Goal: Information Seeking & Learning: Check status

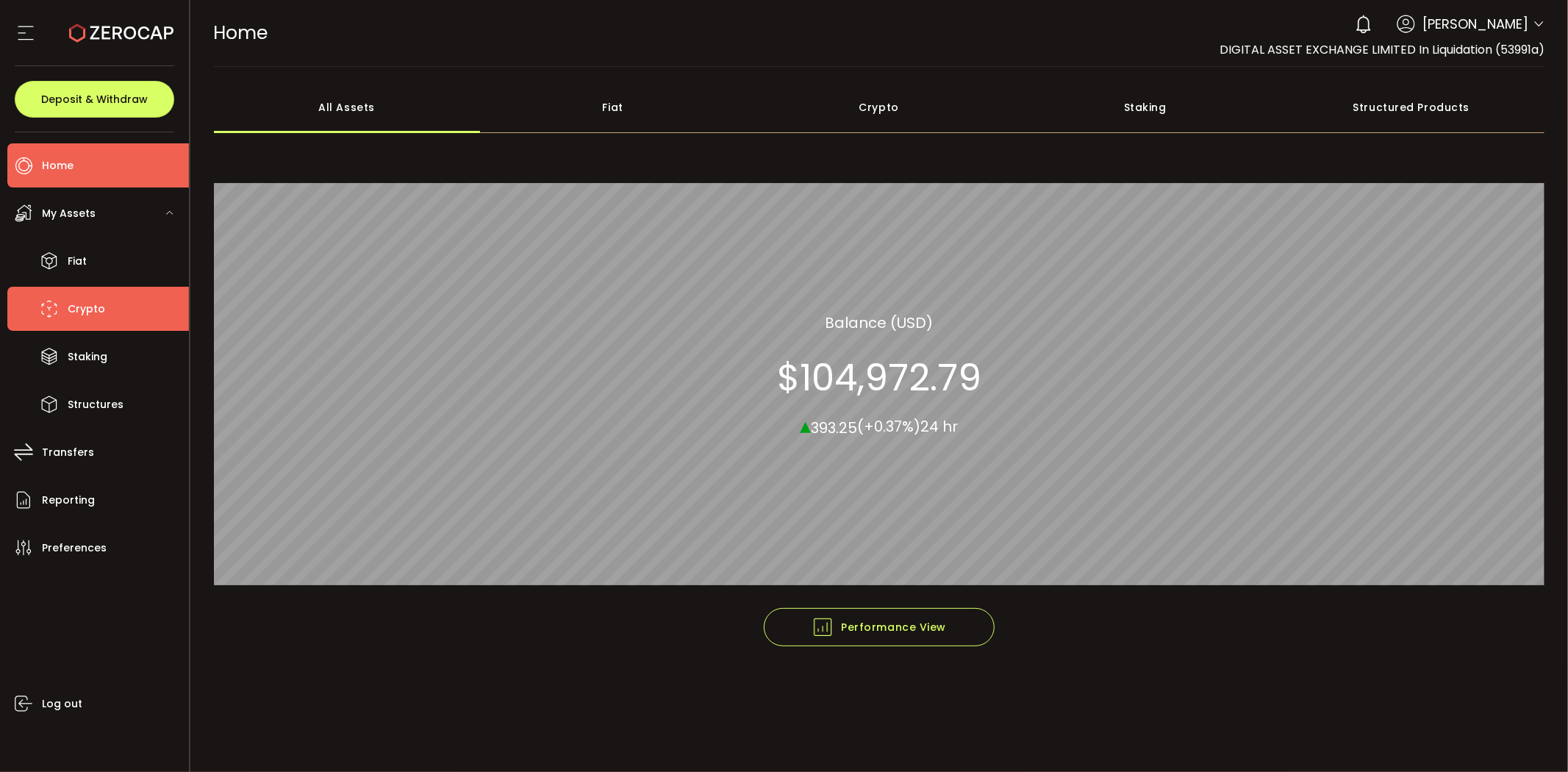
click at [79, 303] on span "Crypto" at bounding box center [87, 309] width 38 height 21
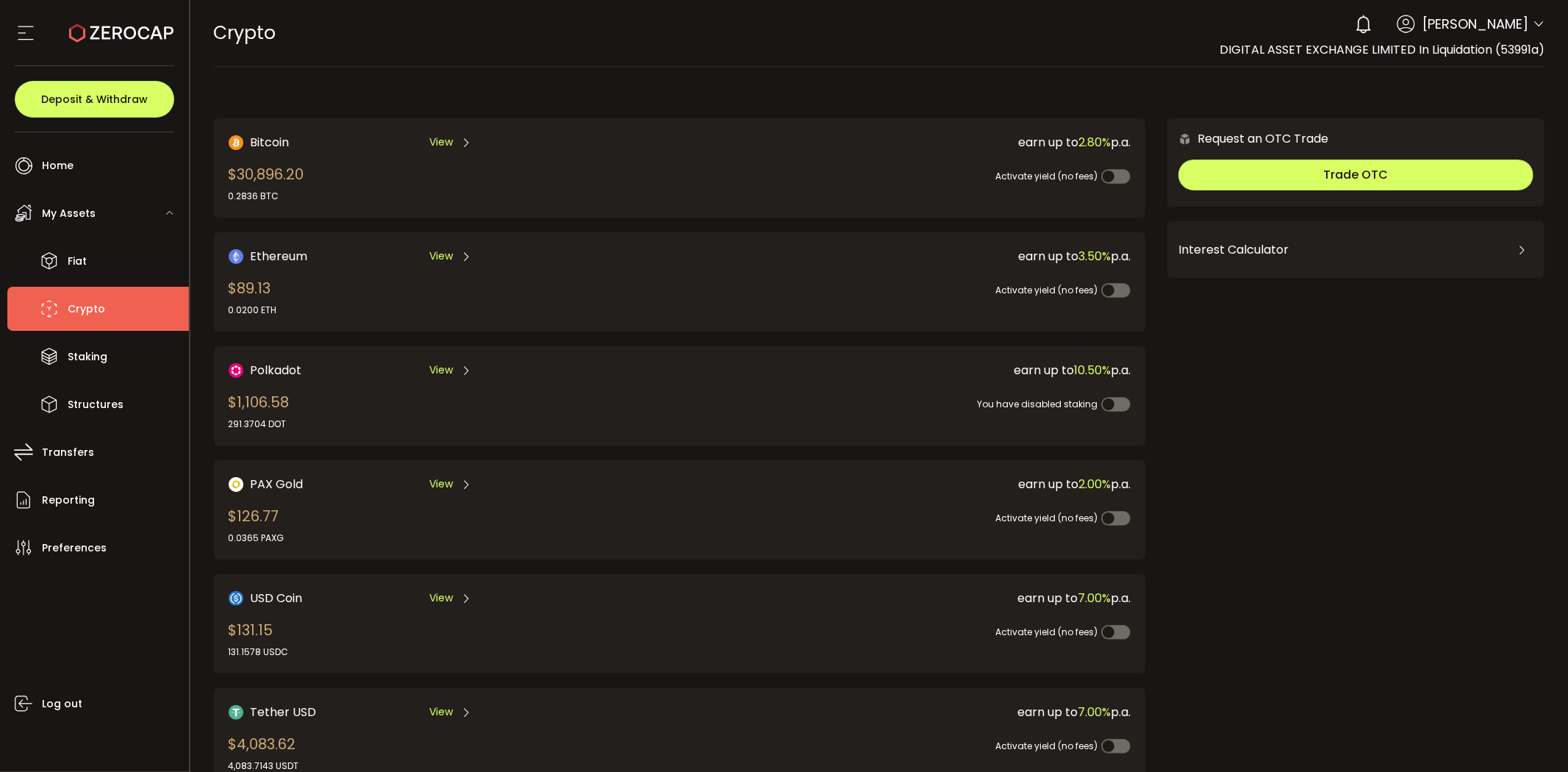
click at [91, 216] on span "My Assets" at bounding box center [69, 213] width 54 height 21
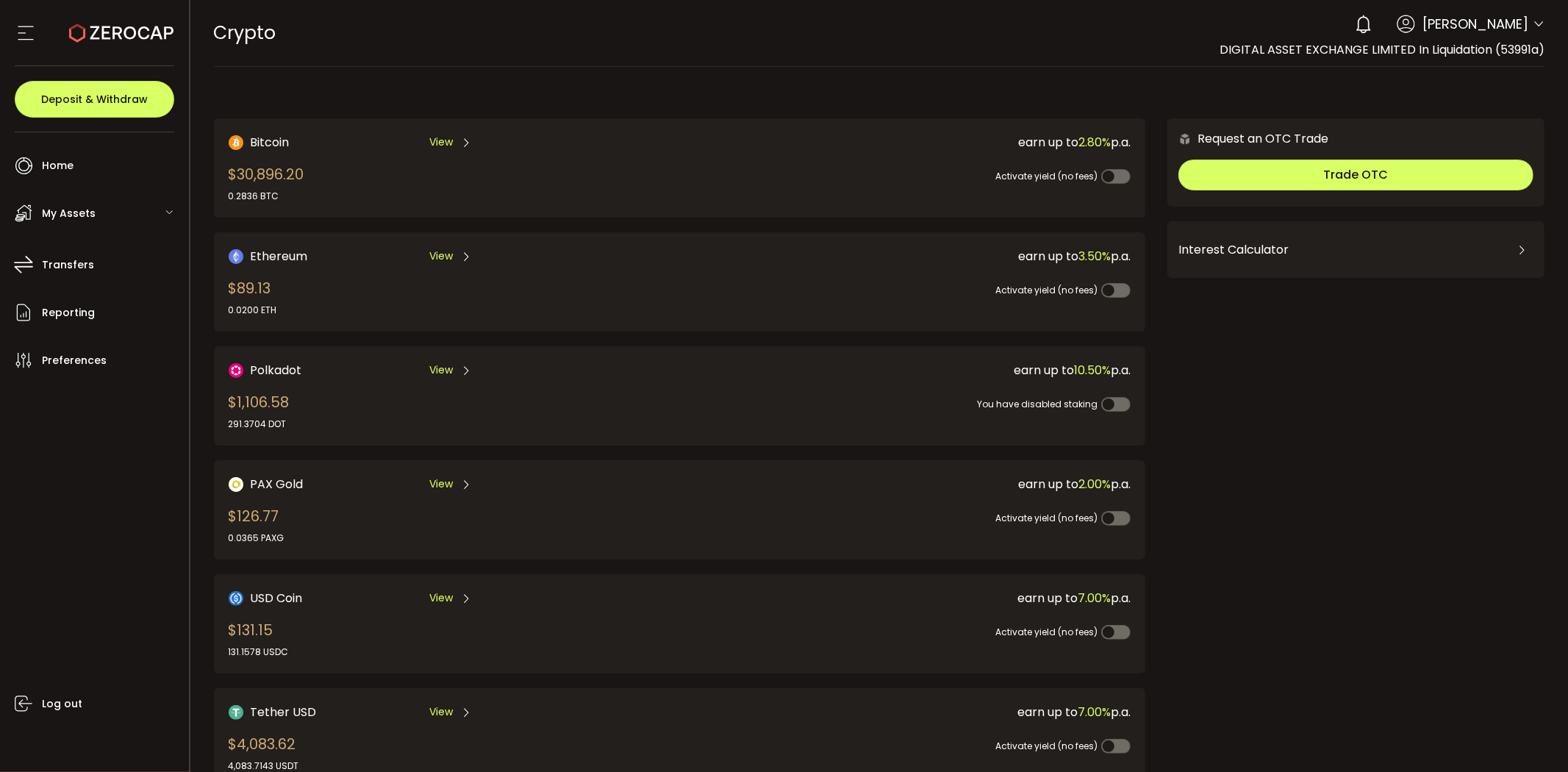
click at [91, 216] on span "My Assets" at bounding box center [69, 213] width 54 height 21
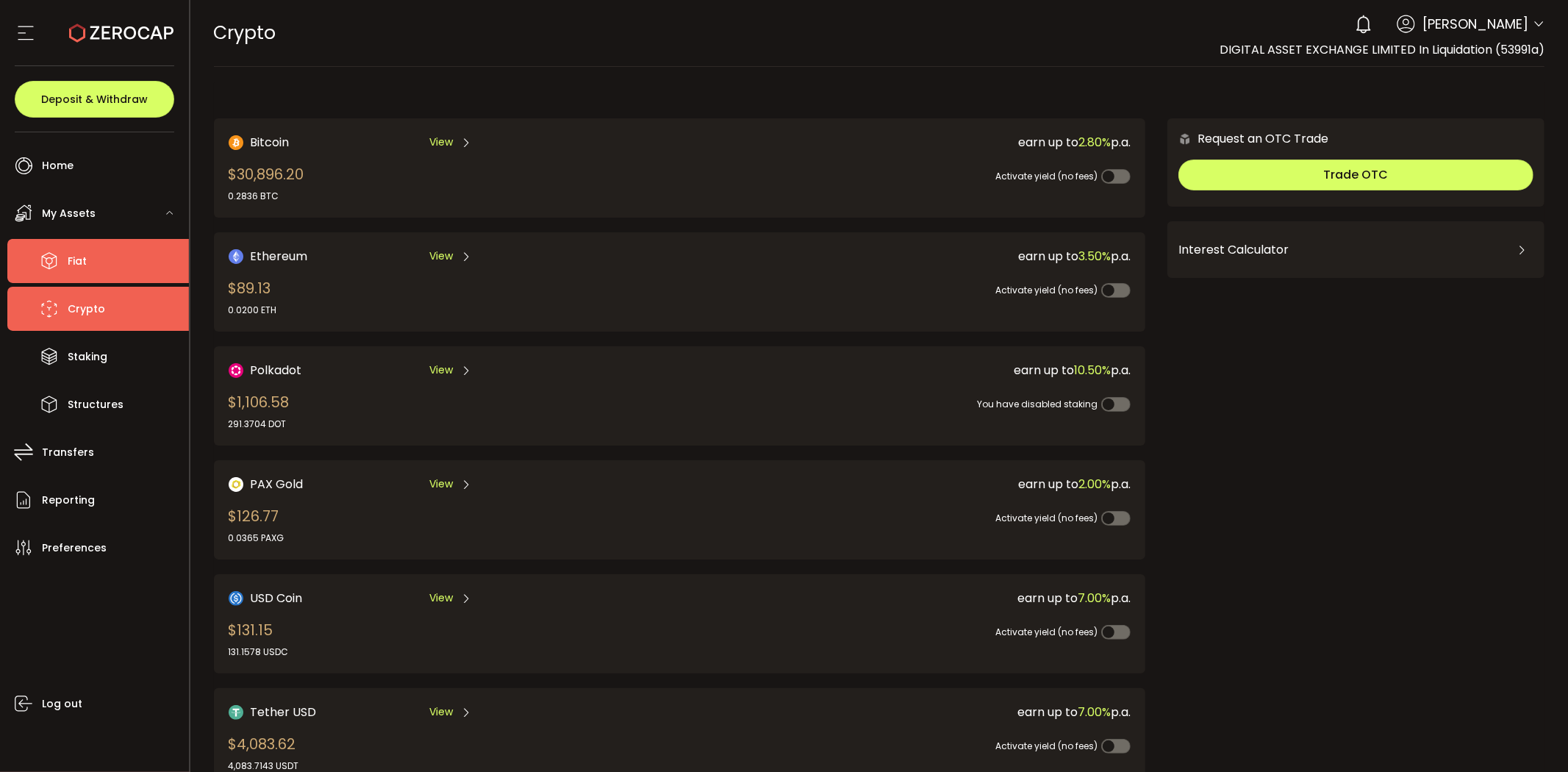
click at [64, 266] on li "Fiat" at bounding box center [98, 261] width 181 height 44
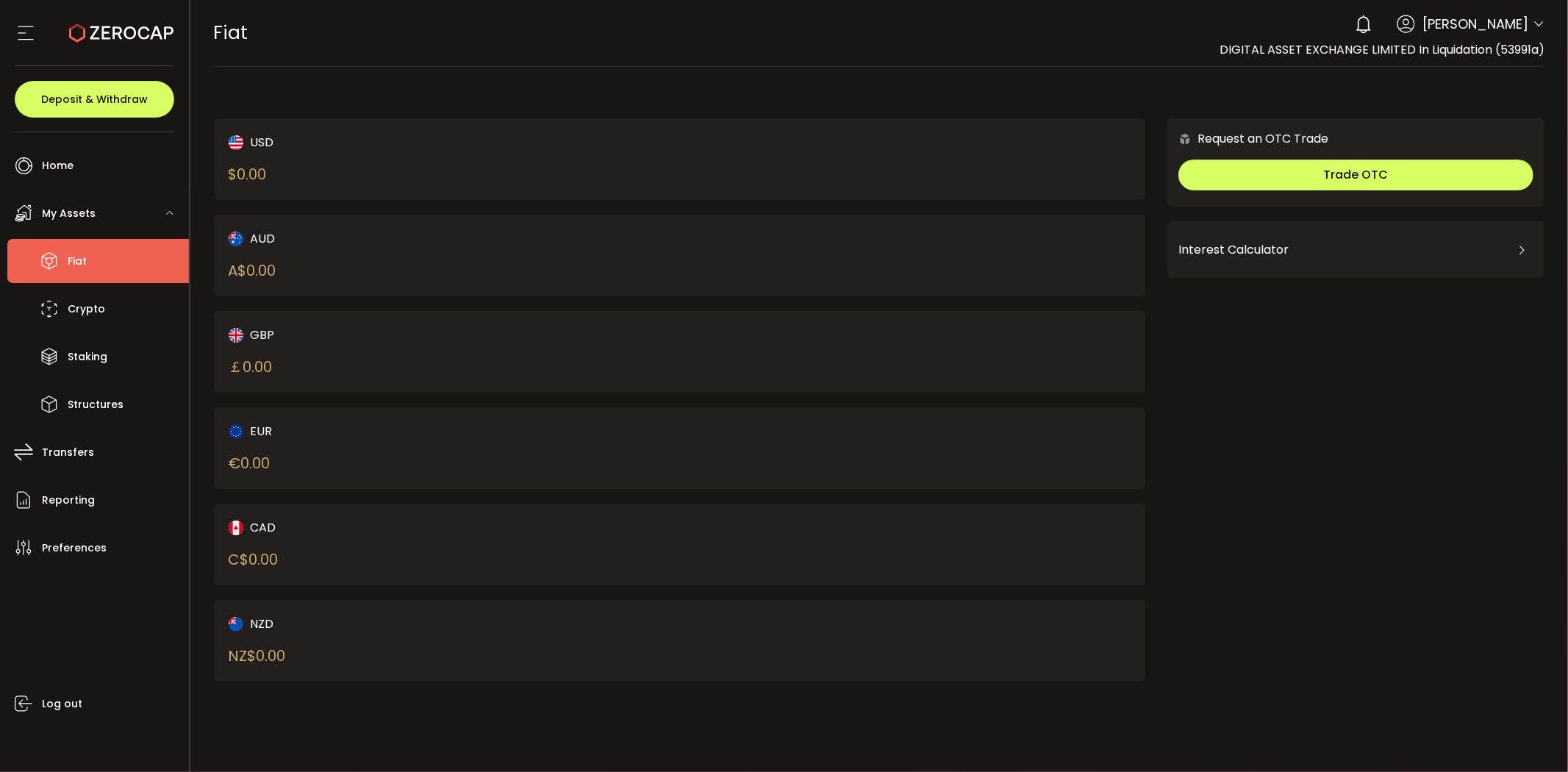
click at [93, 221] on div "My Assets" at bounding box center [98, 213] width 181 height 44
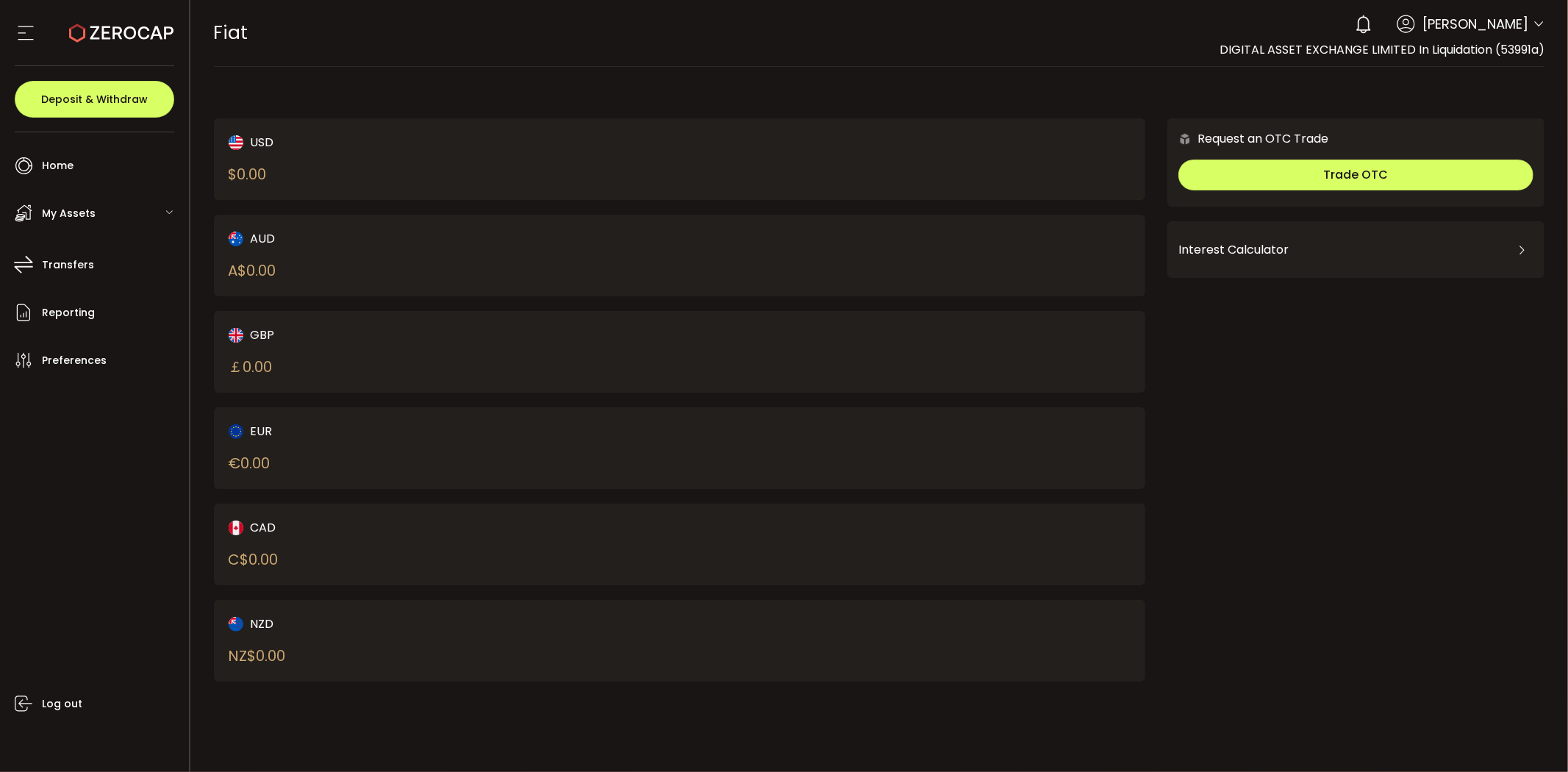
click at [79, 210] on span "My Assets" at bounding box center [69, 213] width 54 height 21
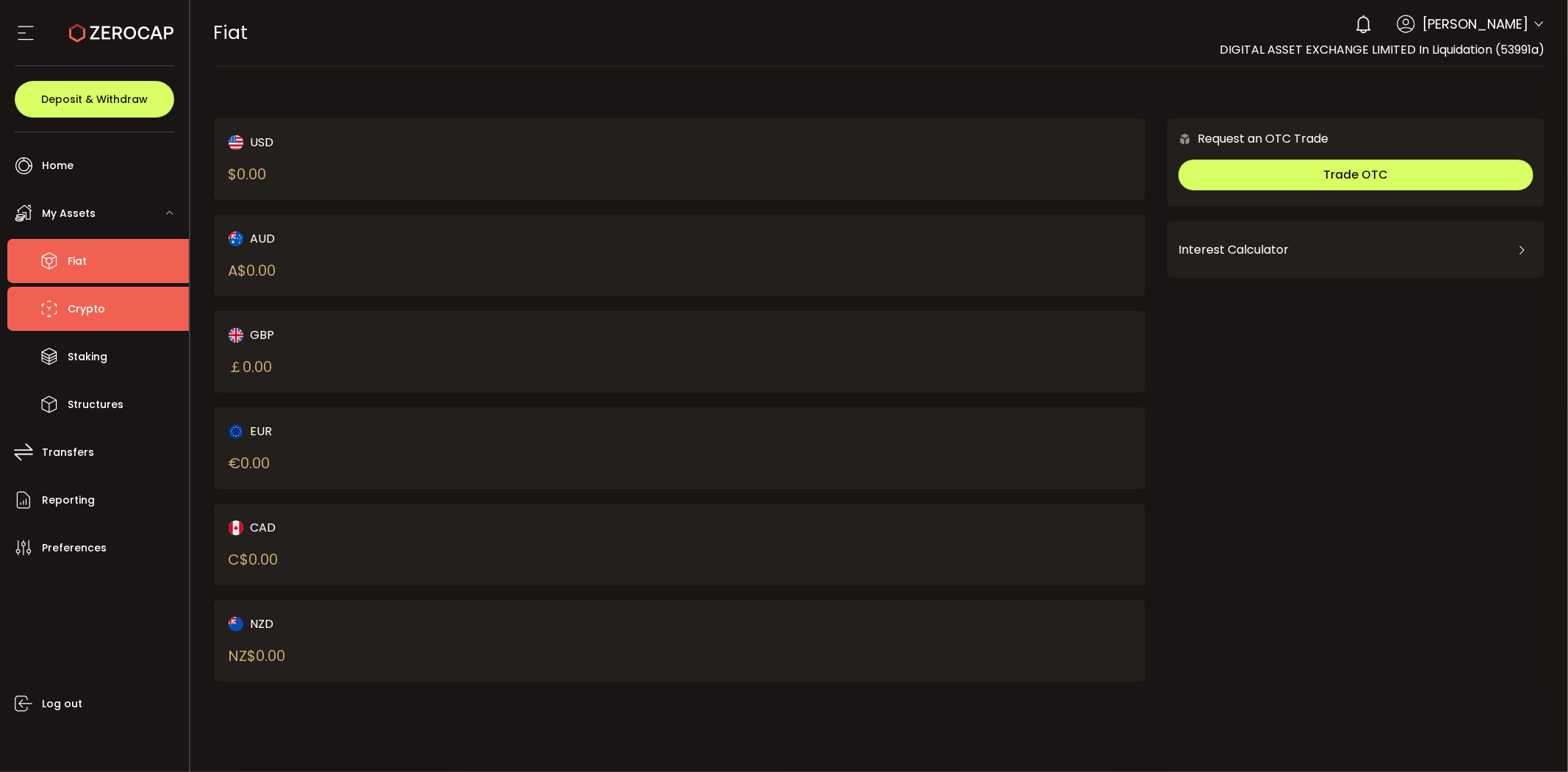
click at [94, 320] on li "Crypto" at bounding box center [98, 309] width 181 height 44
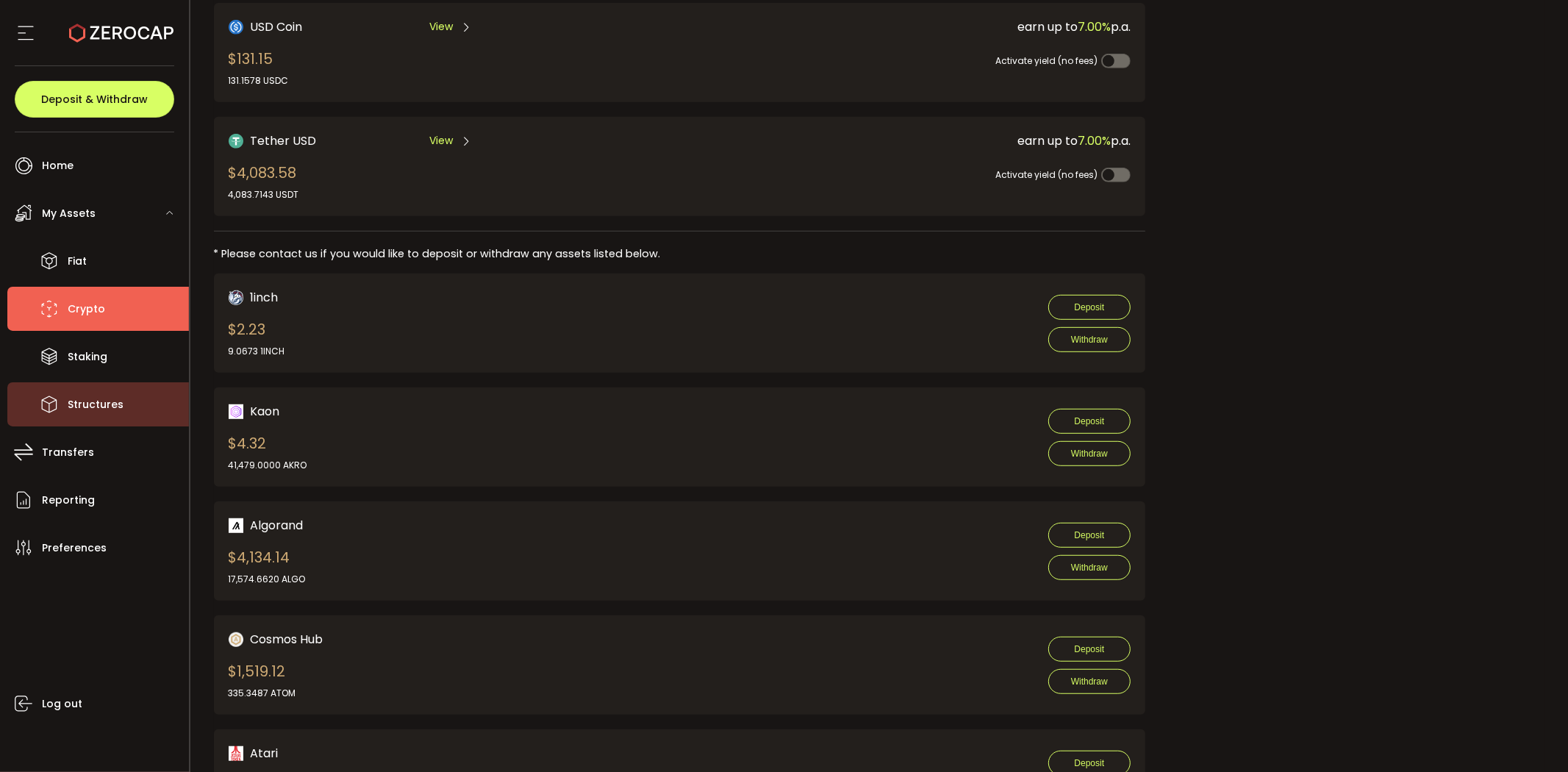
scroll to position [817, 0]
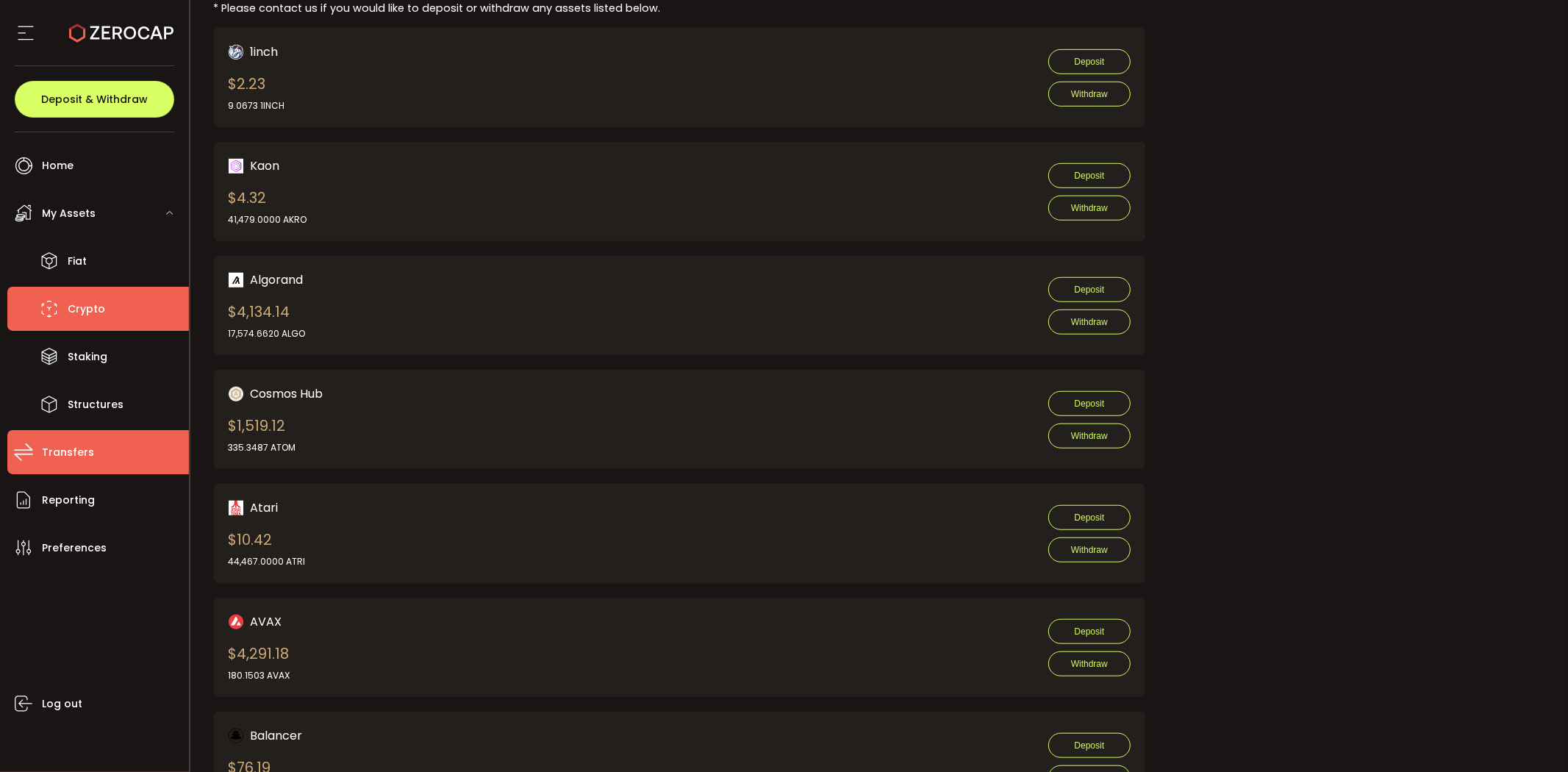
click at [76, 454] on span "Transfers" at bounding box center [68, 453] width 52 height 21
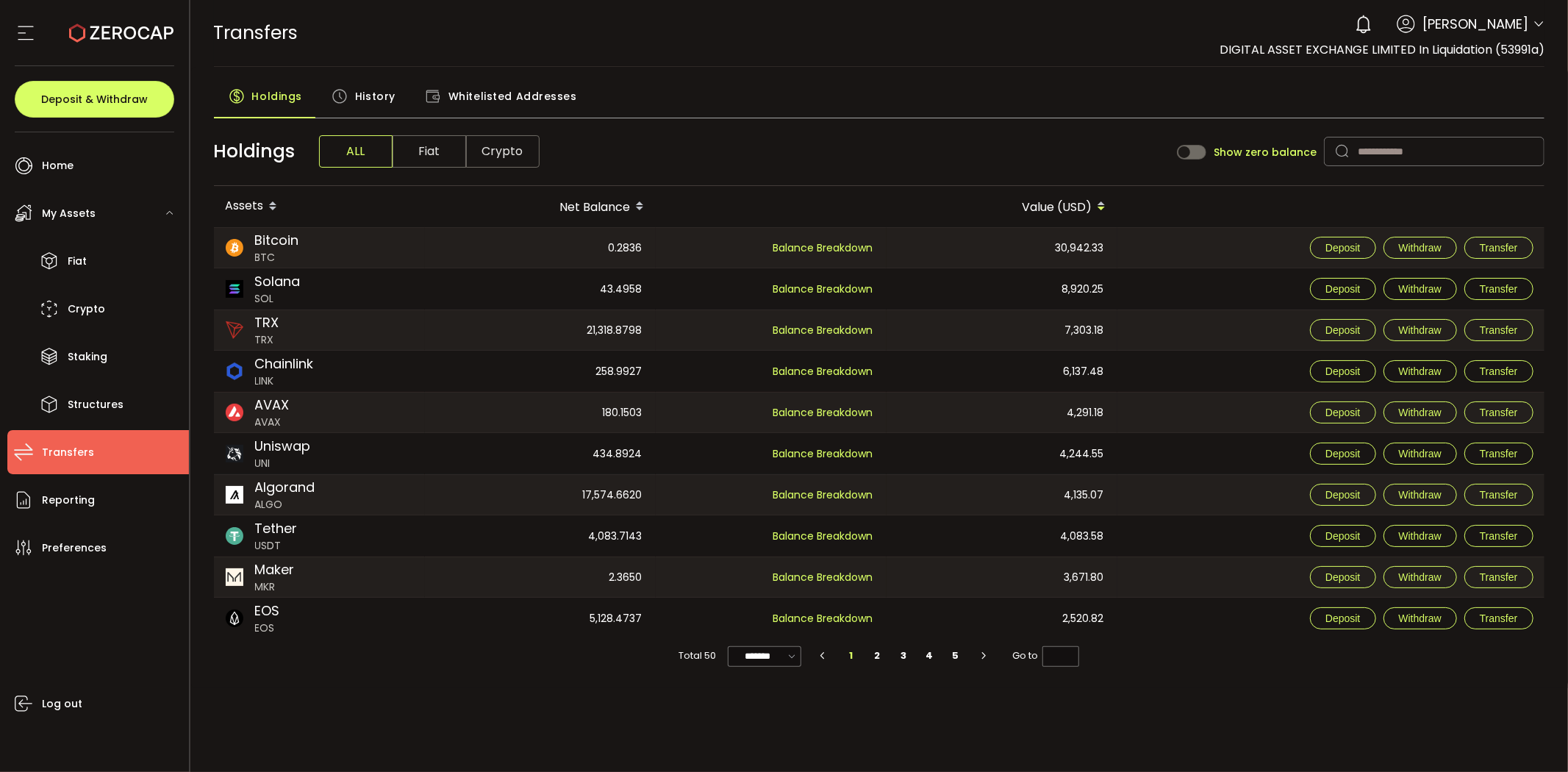
click at [604, 210] on div "Net Balance" at bounding box center [540, 207] width 231 height 25
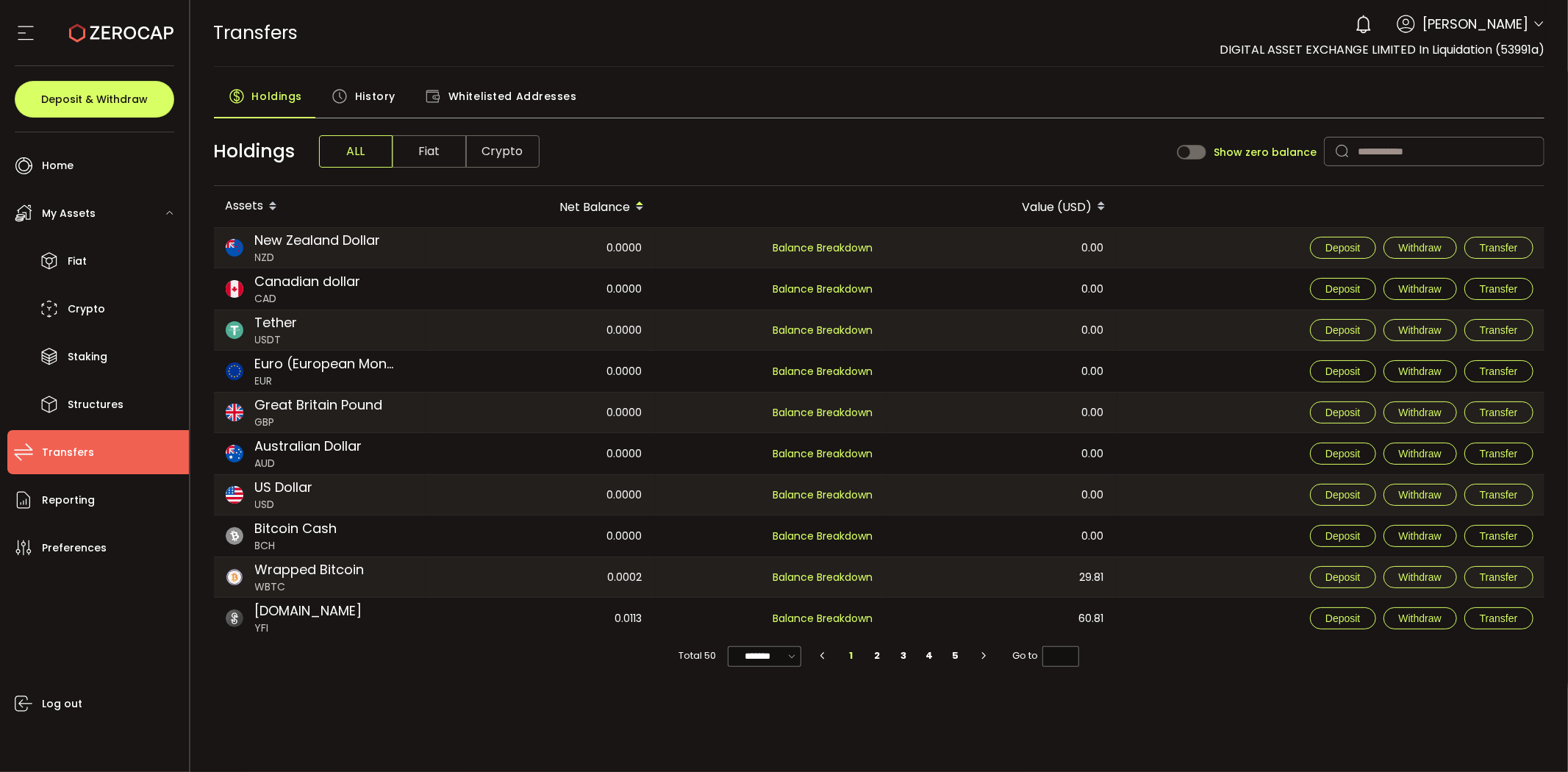
click at [604, 210] on div "Net Balance" at bounding box center [540, 207] width 231 height 25
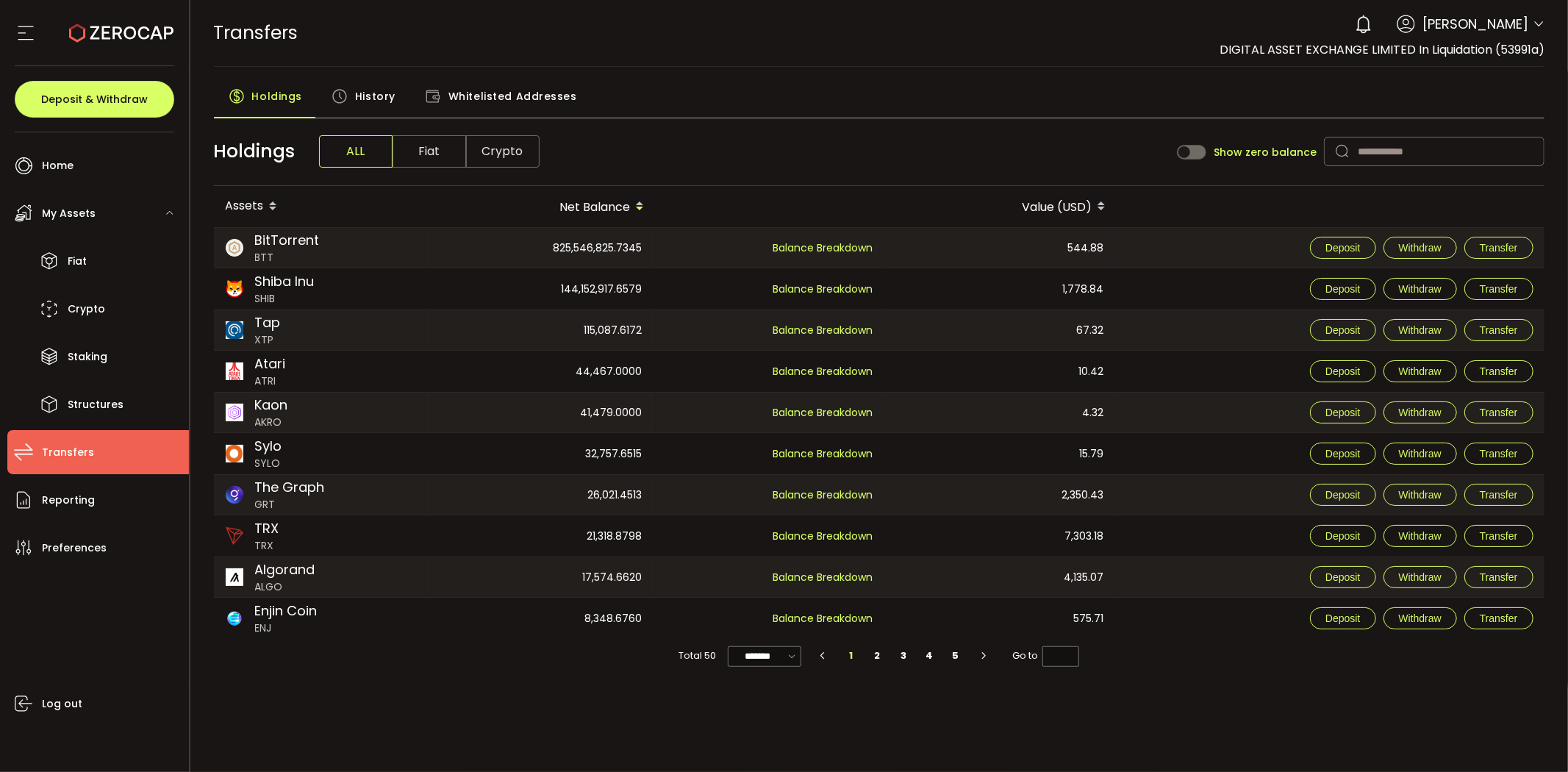
click at [1029, 203] on div "Value (USD)" at bounding box center [1002, 207] width 231 height 25
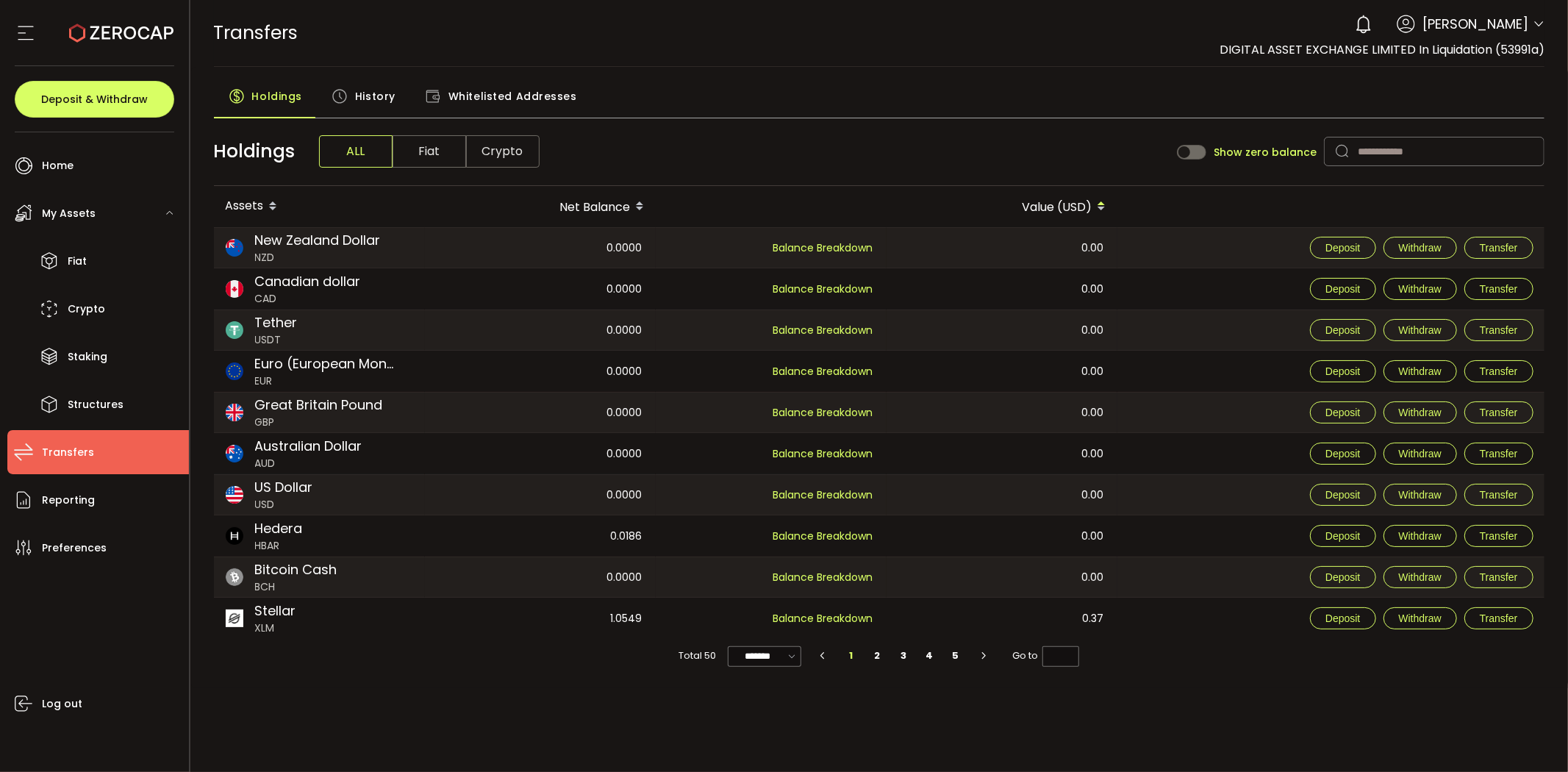
click at [1029, 209] on div "Value (USD)" at bounding box center [1002, 207] width 231 height 25
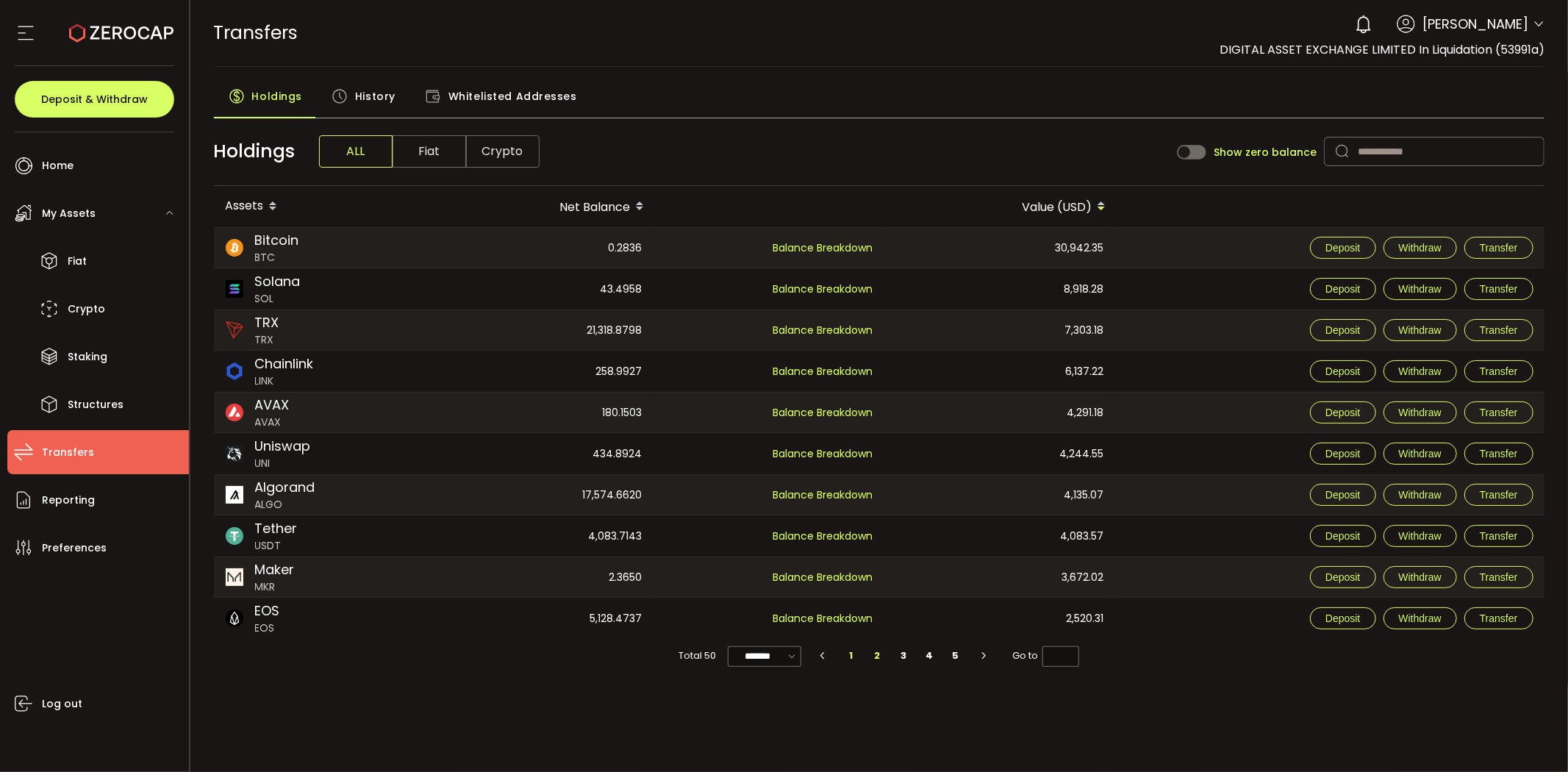
click at [872, 662] on li "2" at bounding box center [878, 655] width 26 height 20
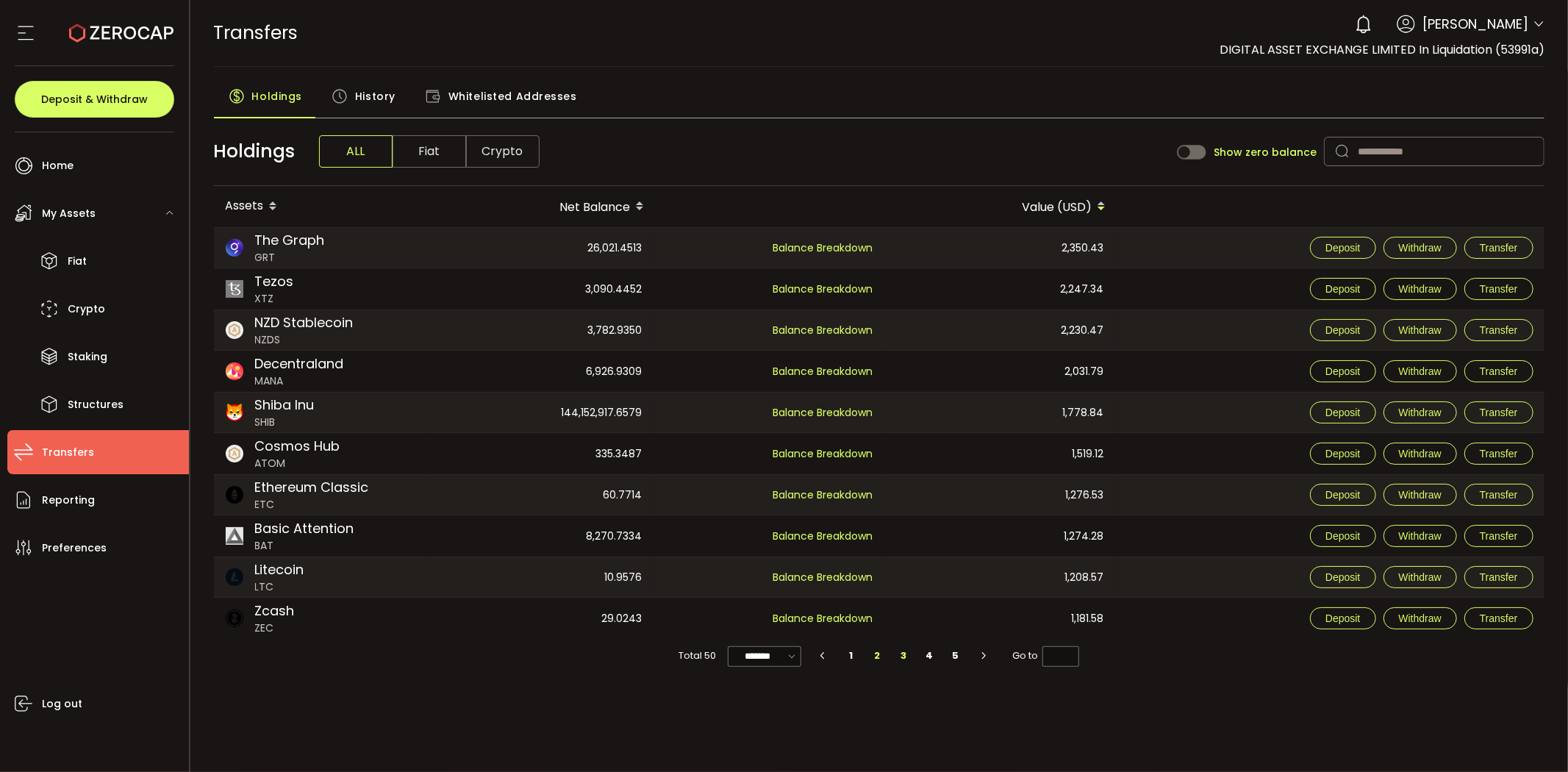
click at [902, 657] on li "3" at bounding box center [903, 655] width 26 height 20
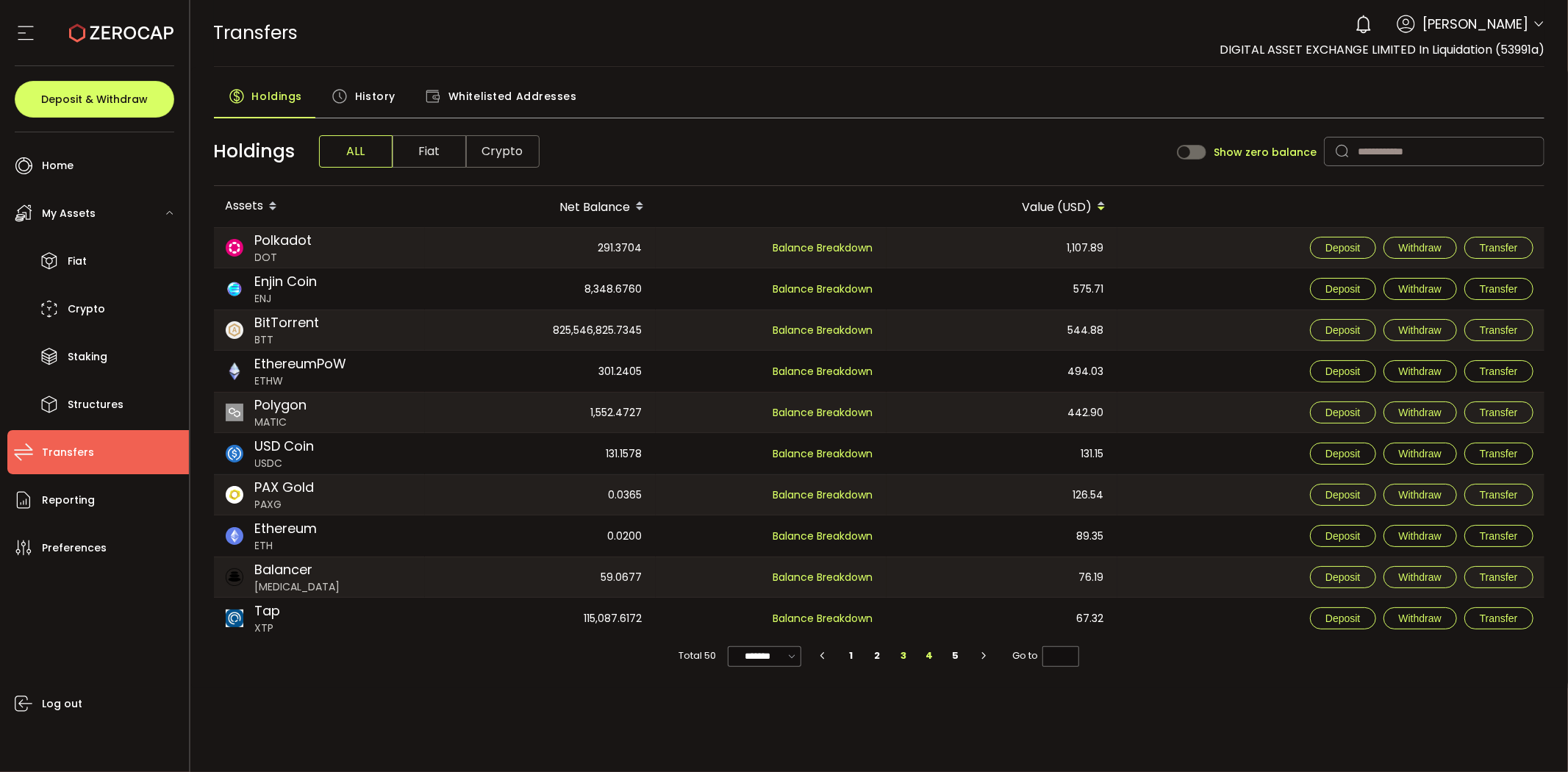
click at [932, 654] on li "4" at bounding box center [930, 655] width 26 height 20
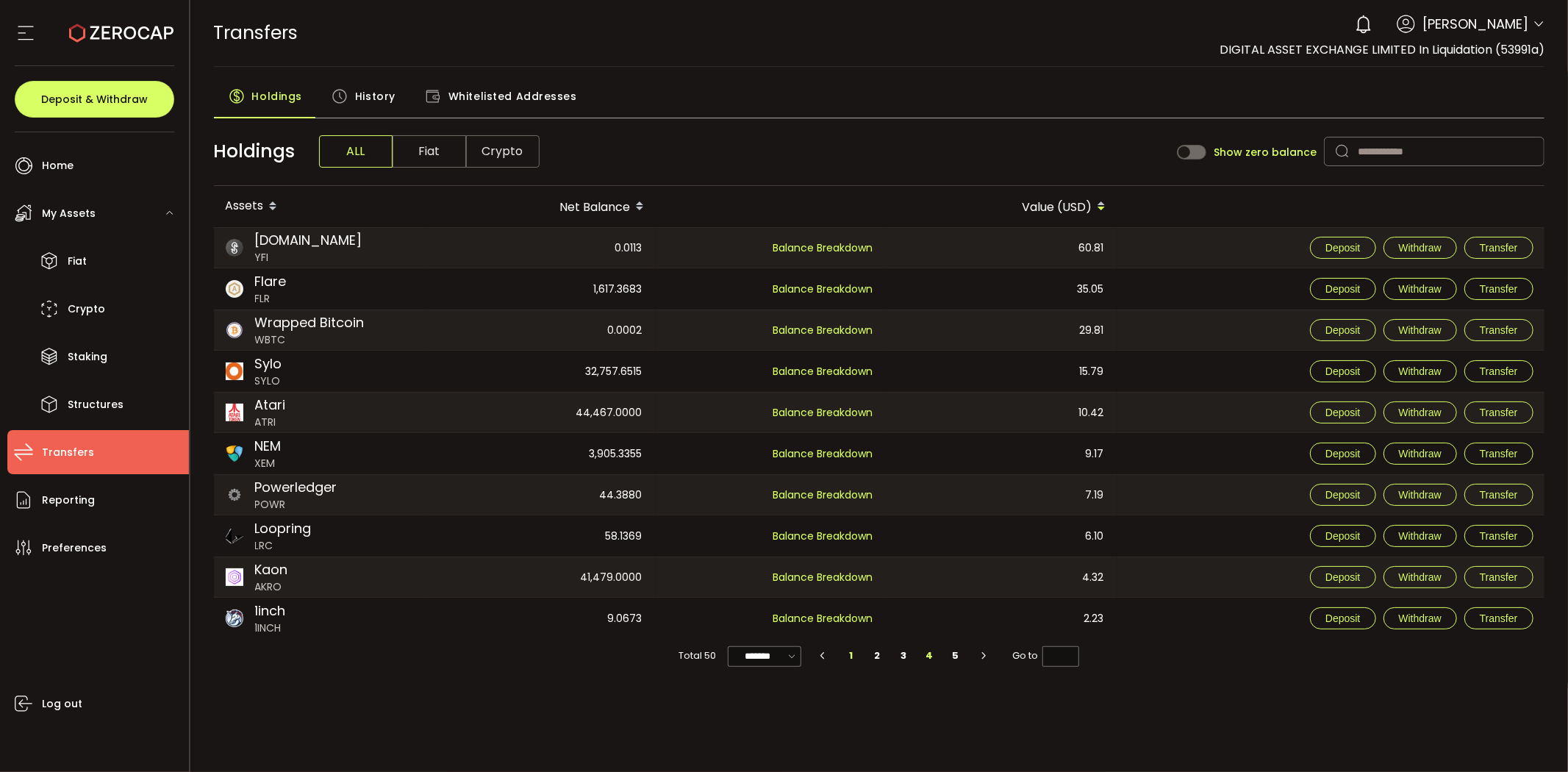
click at [851, 658] on li "1" at bounding box center [851, 655] width 26 height 20
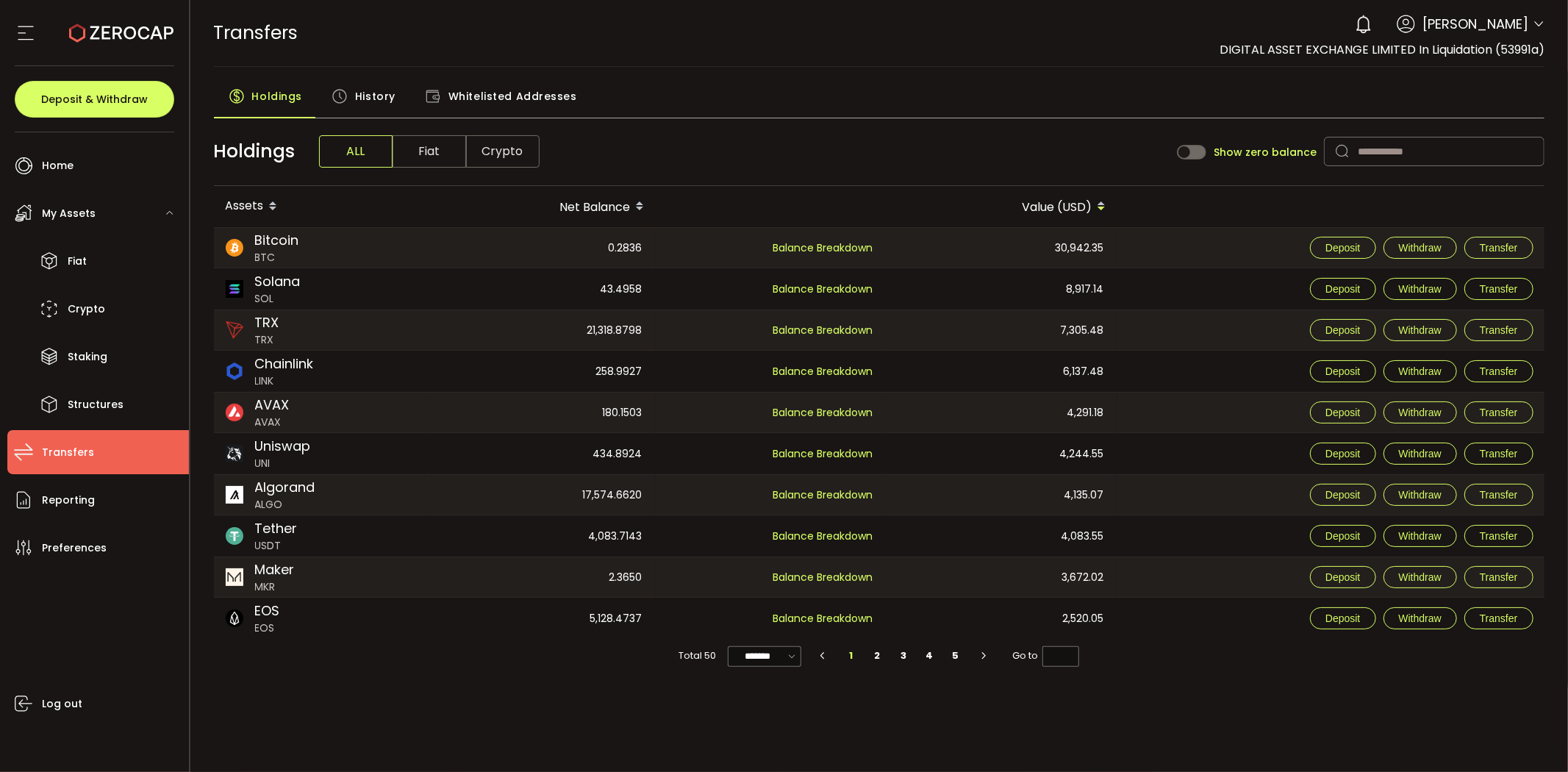
click at [840, 121] on div "Holdings ALL Fiat Crypto Show zero balance" at bounding box center [880, 152] width 1331 height 69
click at [901, 699] on div "PDF is being processed and will download to your computer TRANSFERS Buy Power $…" at bounding box center [880, 386] width 1379 height 772
click at [880, 655] on li "2" at bounding box center [878, 655] width 26 height 20
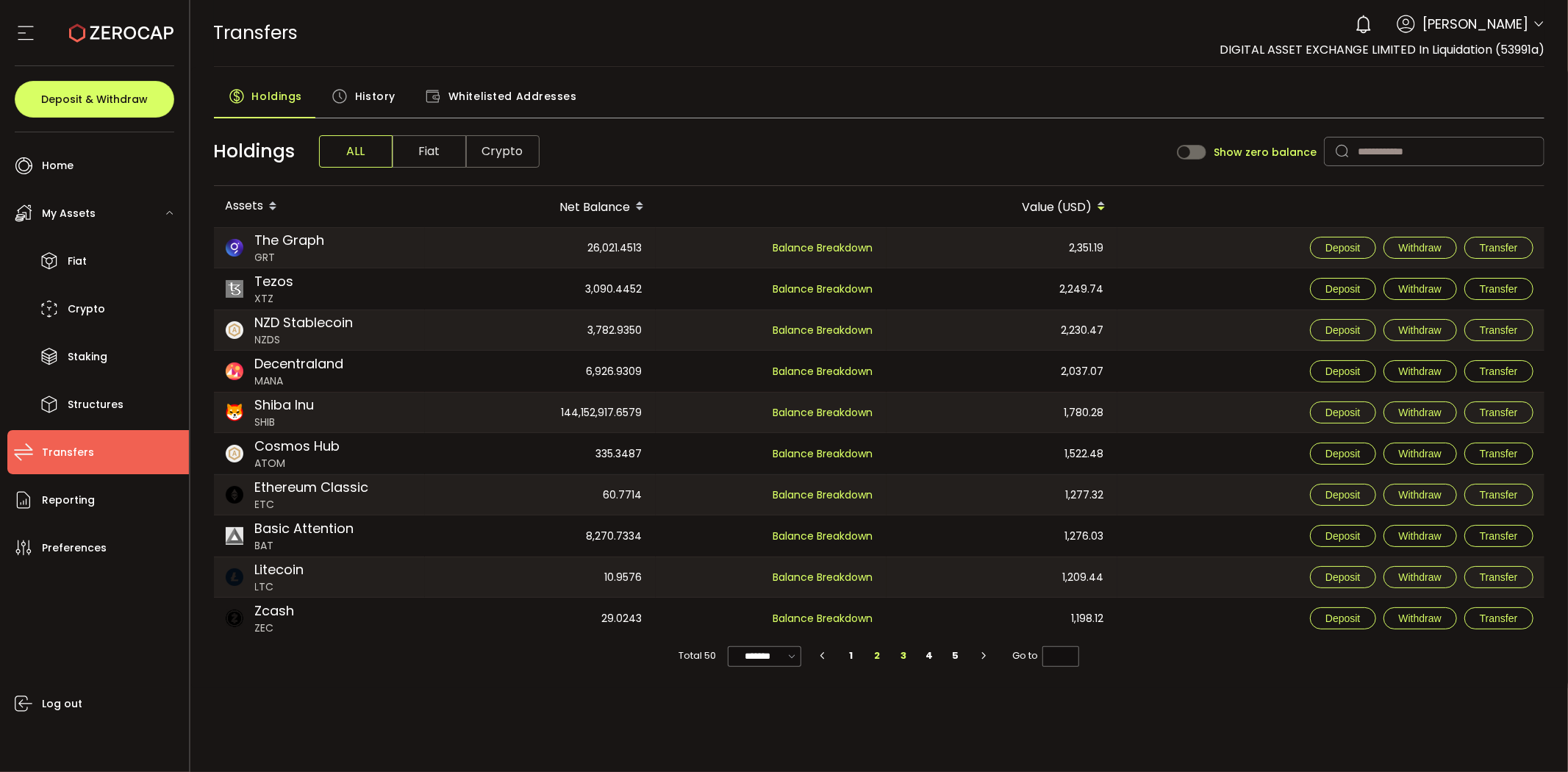
click at [906, 664] on li "3" at bounding box center [903, 655] width 26 height 20
type input "*"
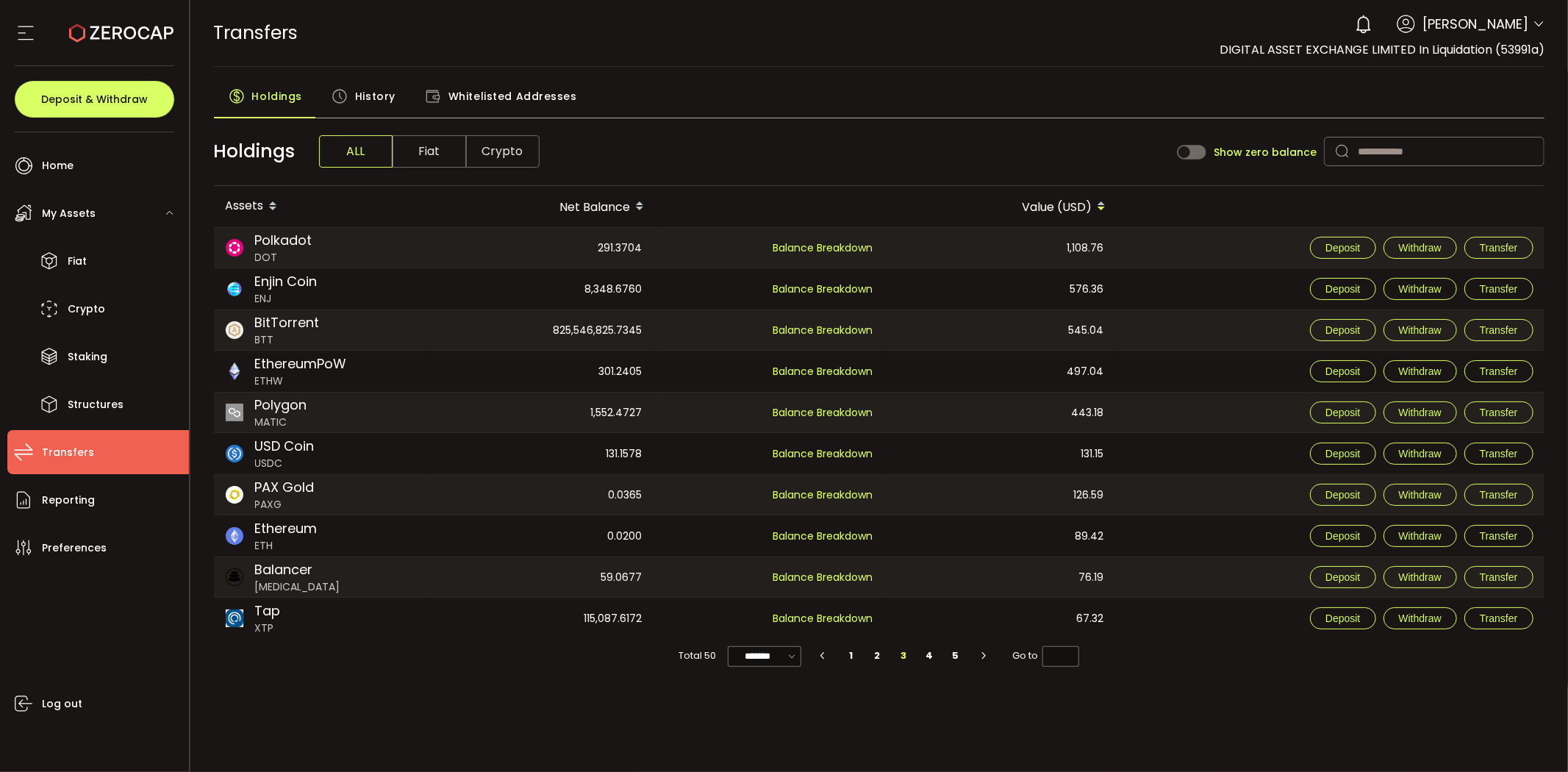
click at [502, 466] on div "131.1578" at bounding box center [539, 453] width 229 height 41
click at [1361, 150] on input "text" at bounding box center [1434, 151] width 220 height 29
type input "*"
type input "****"
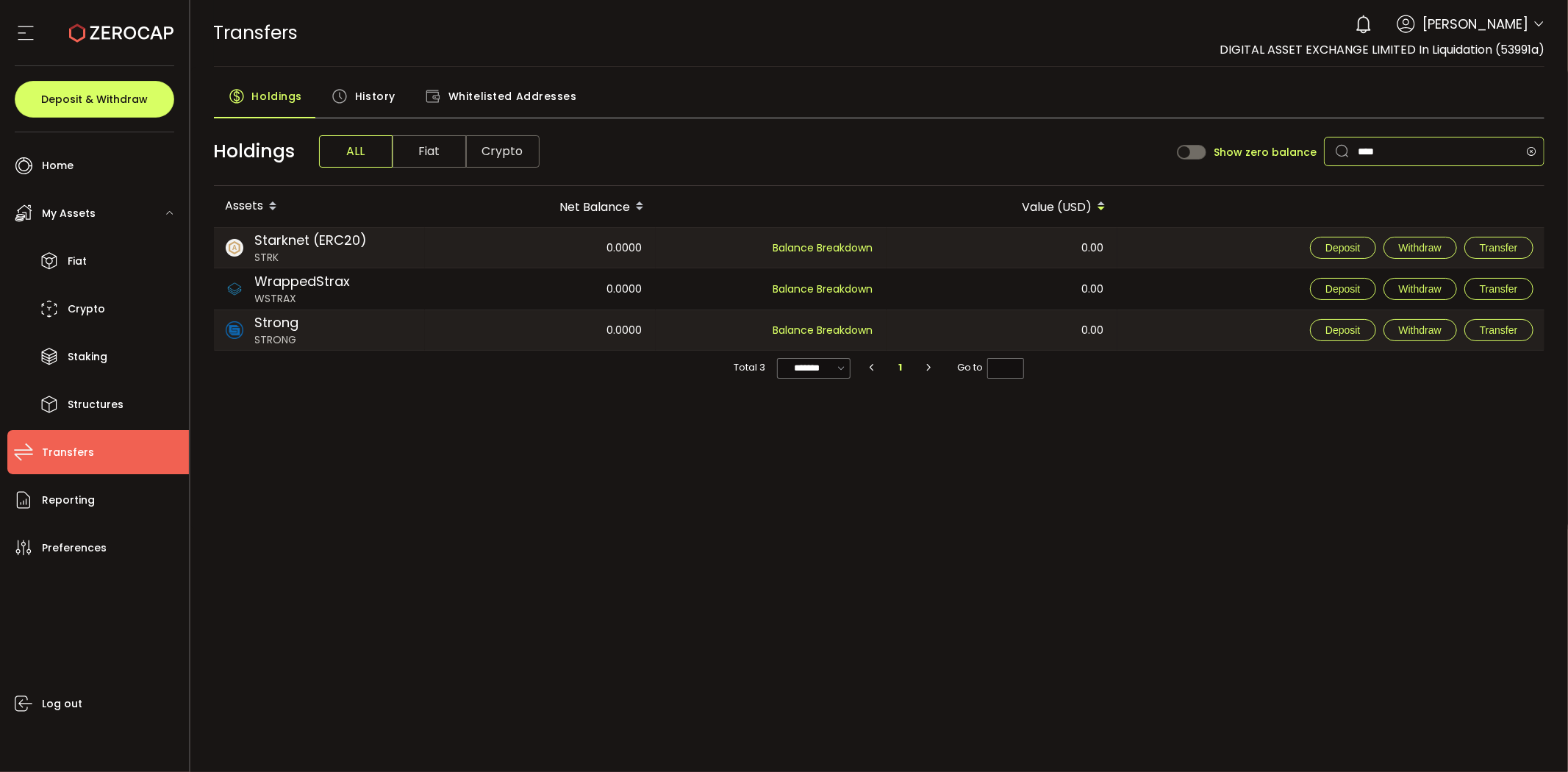
type input "*****"
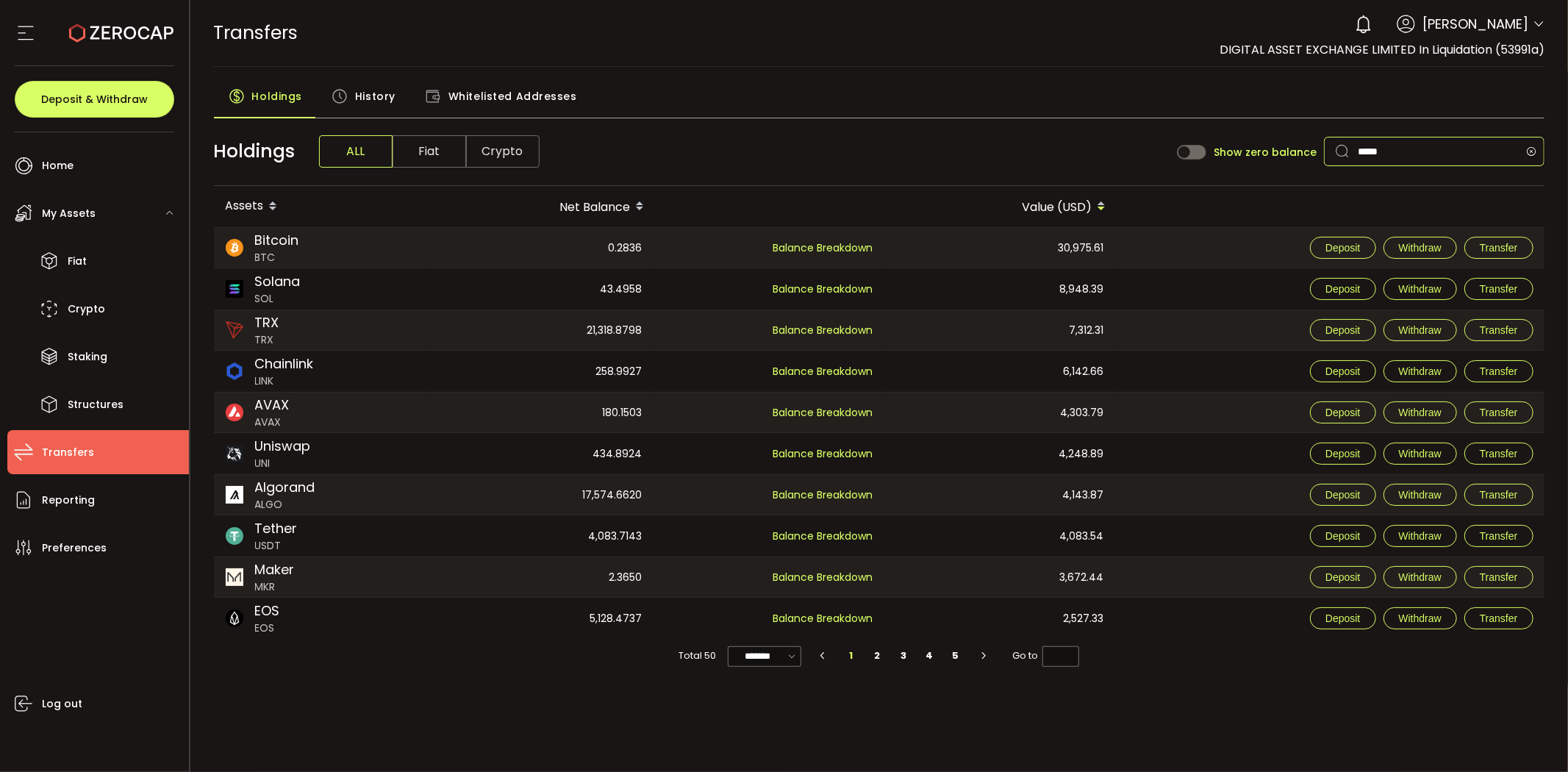
type input "******"
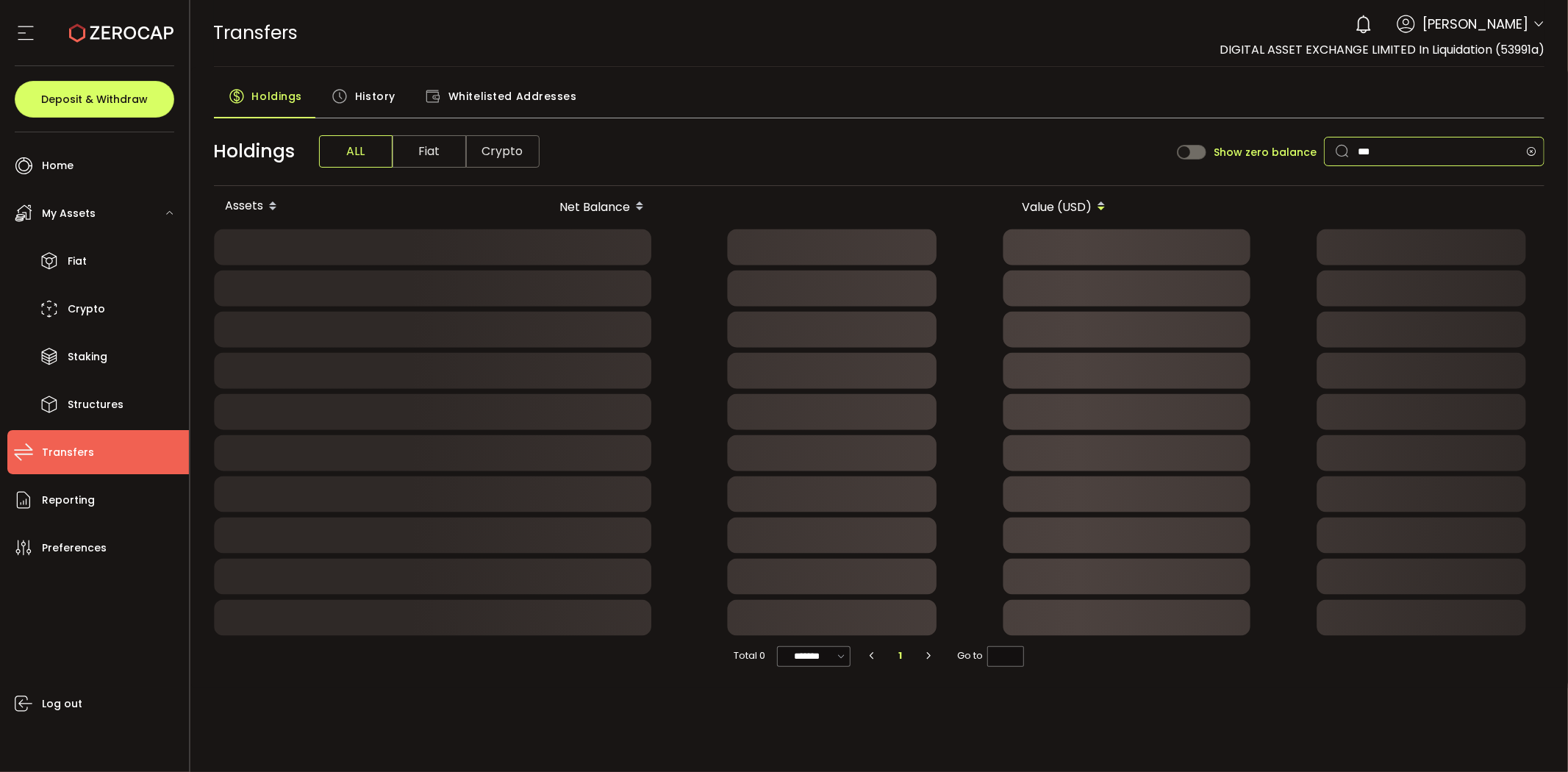
type input "****"
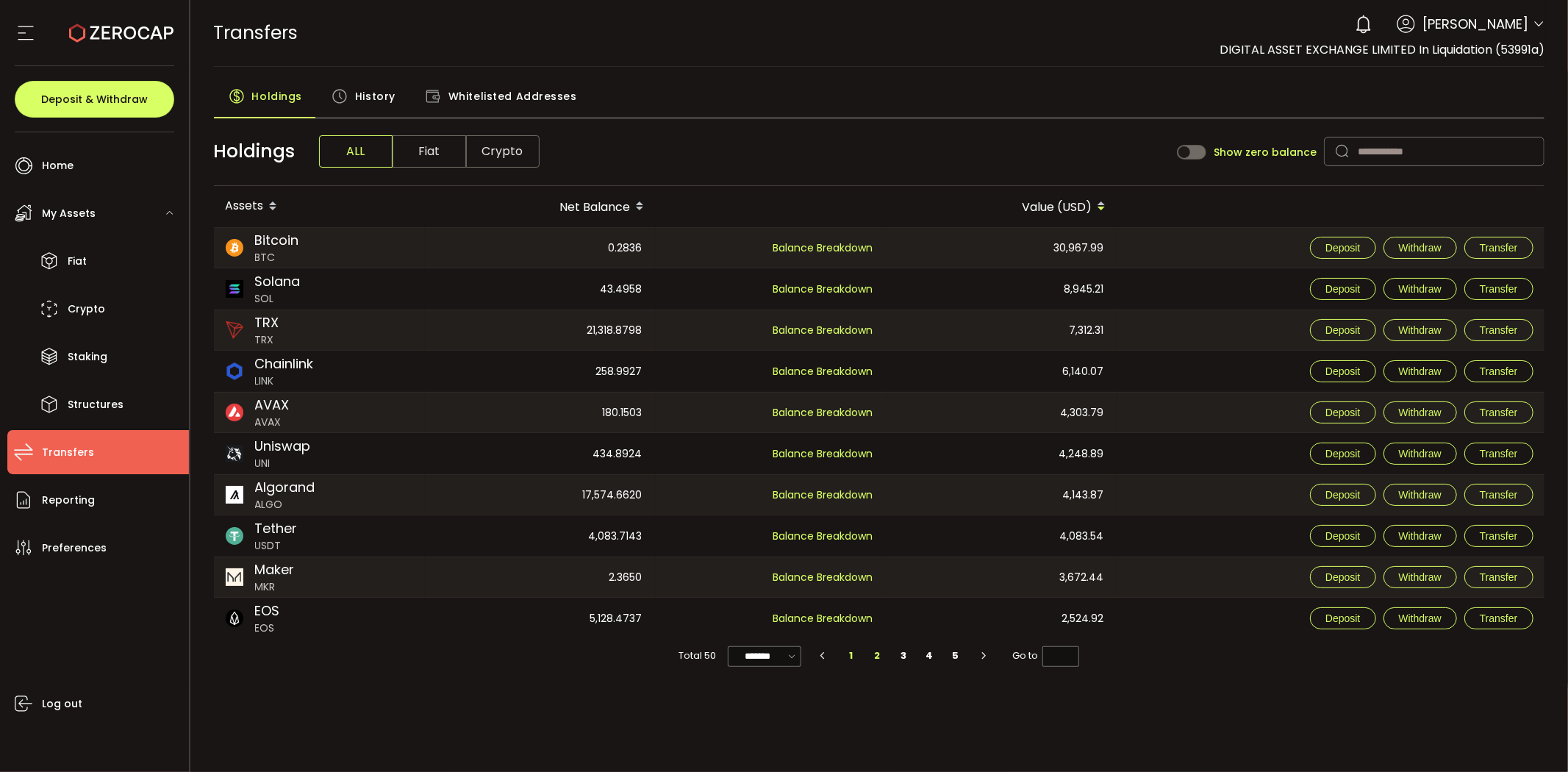
click at [880, 654] on li "2" at bounding box center [878, 655] width 26 height 20
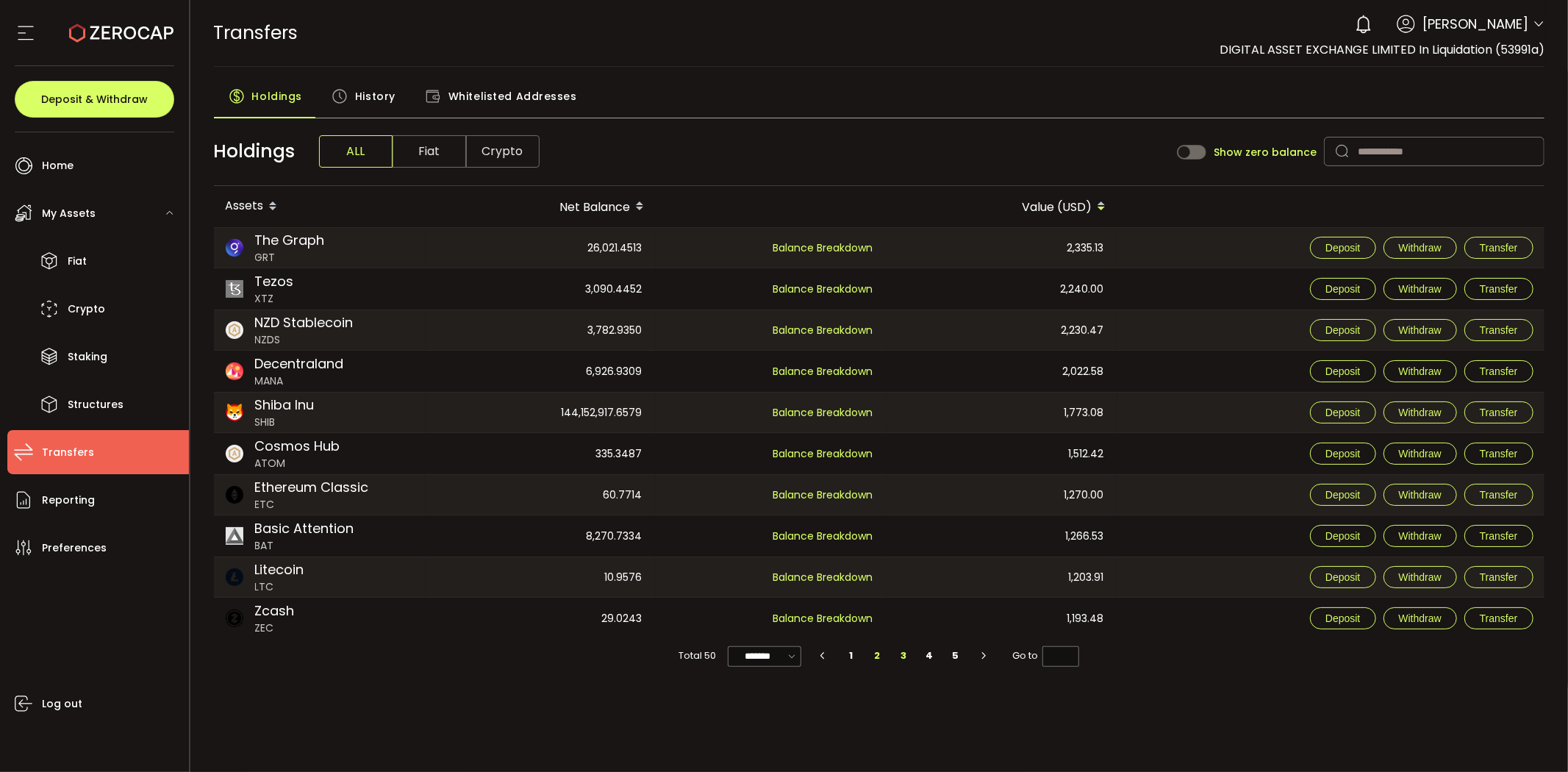
click at [901, 655] on li "3" at bounding box center [903, 655] width 26 height 20
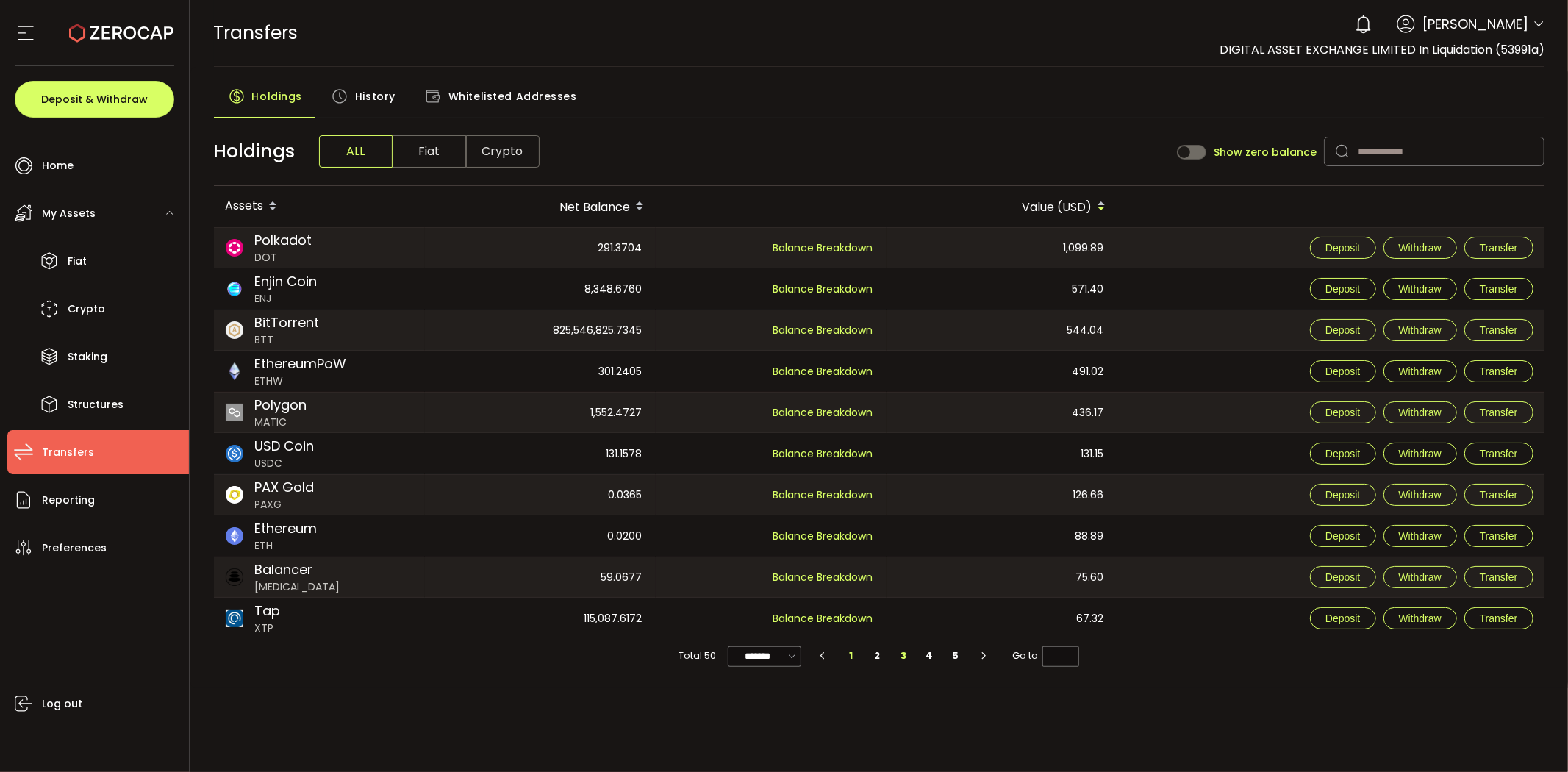
click at [850, 657] on li "1" at bounding box center [851, 655] width 26 height 20
type input "*"
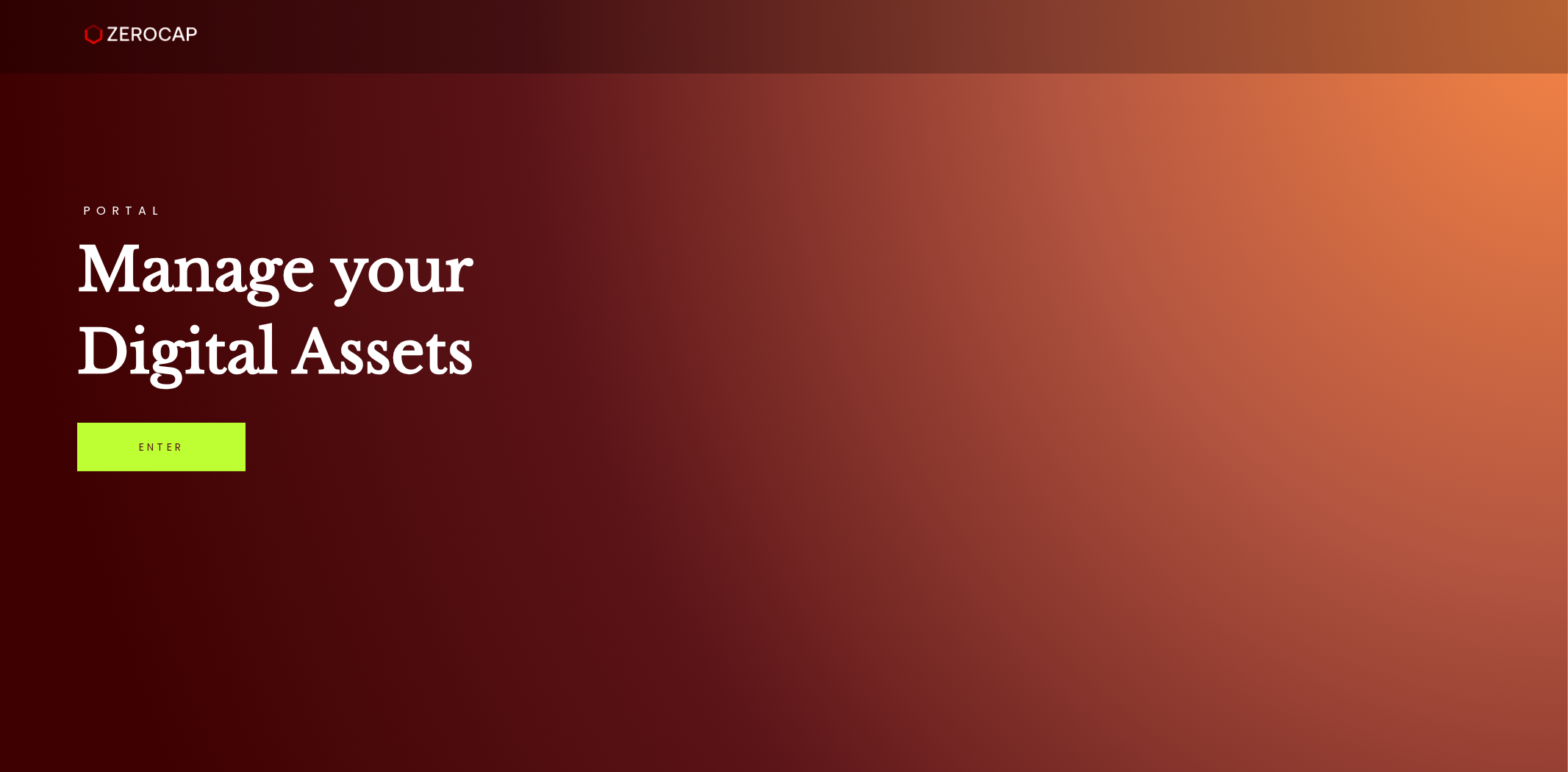
click at [194, 446] on link "Enter" at bounding box center [162, 447] width 168 height 48
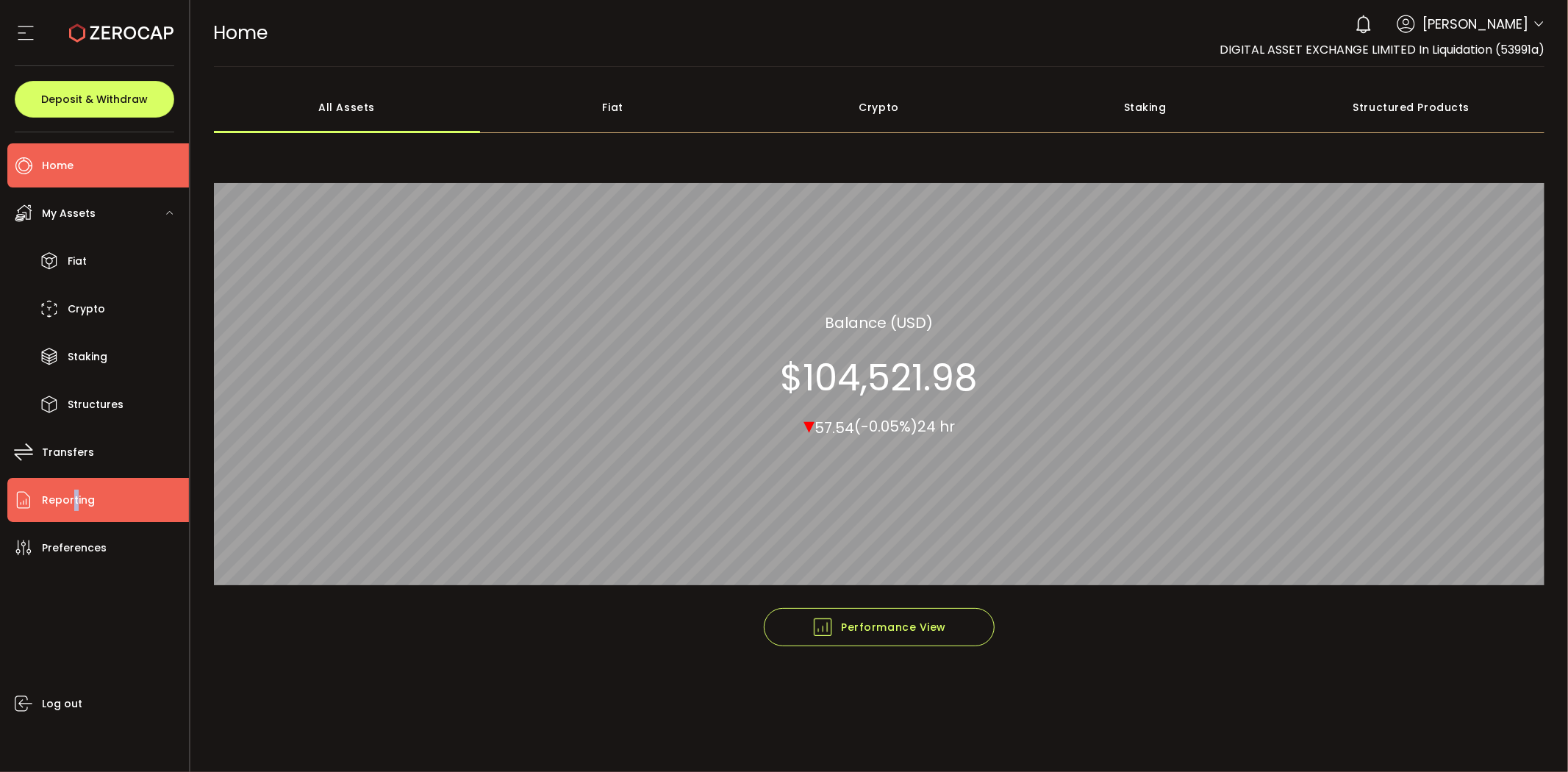
click at [74, 490] on span "Reporting" at bounding box center [68, 501] width 53 height 21
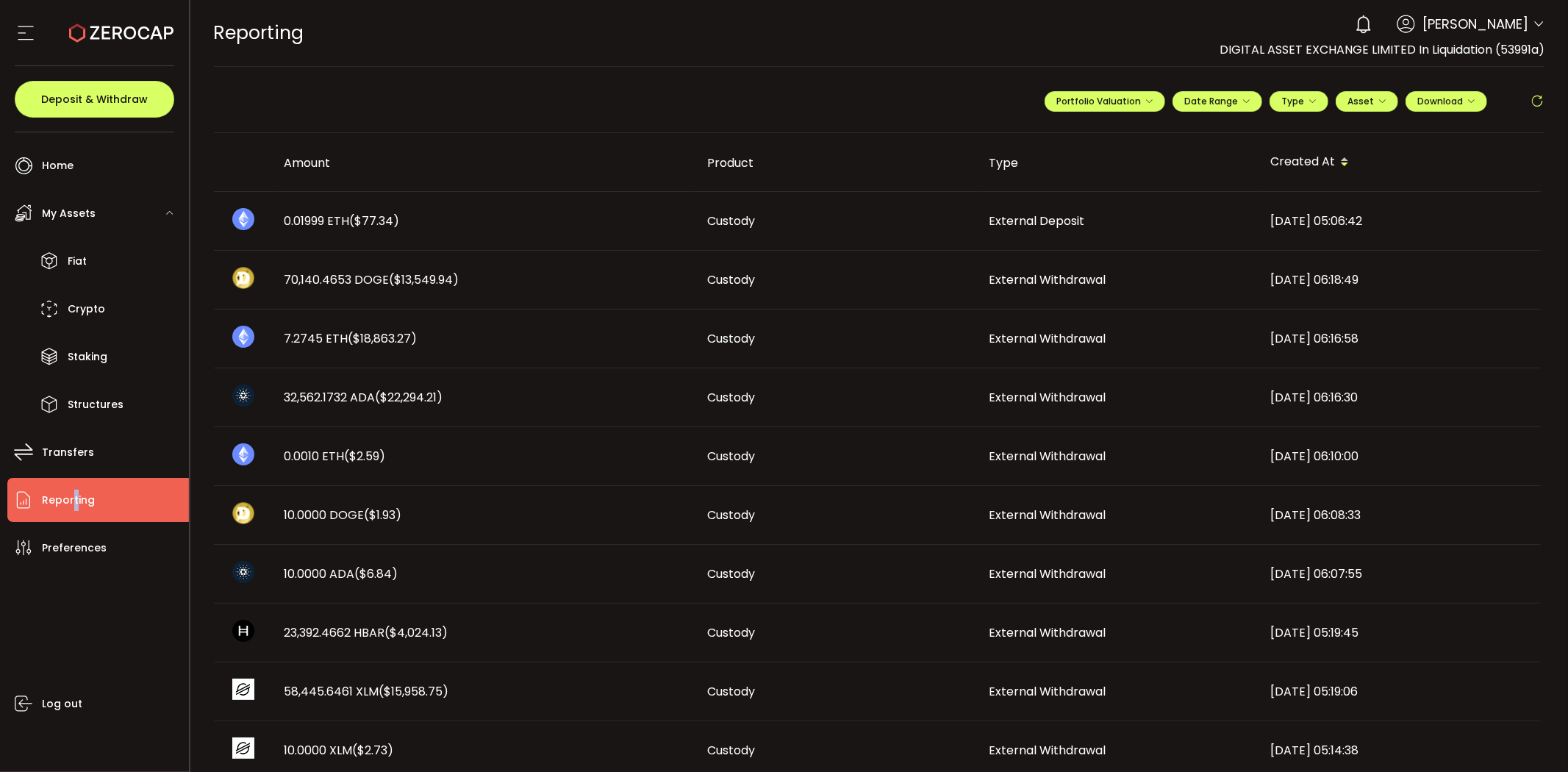
click at [351, 147] on th "Amount" at bounding box center [484, 163] width 424 height 59
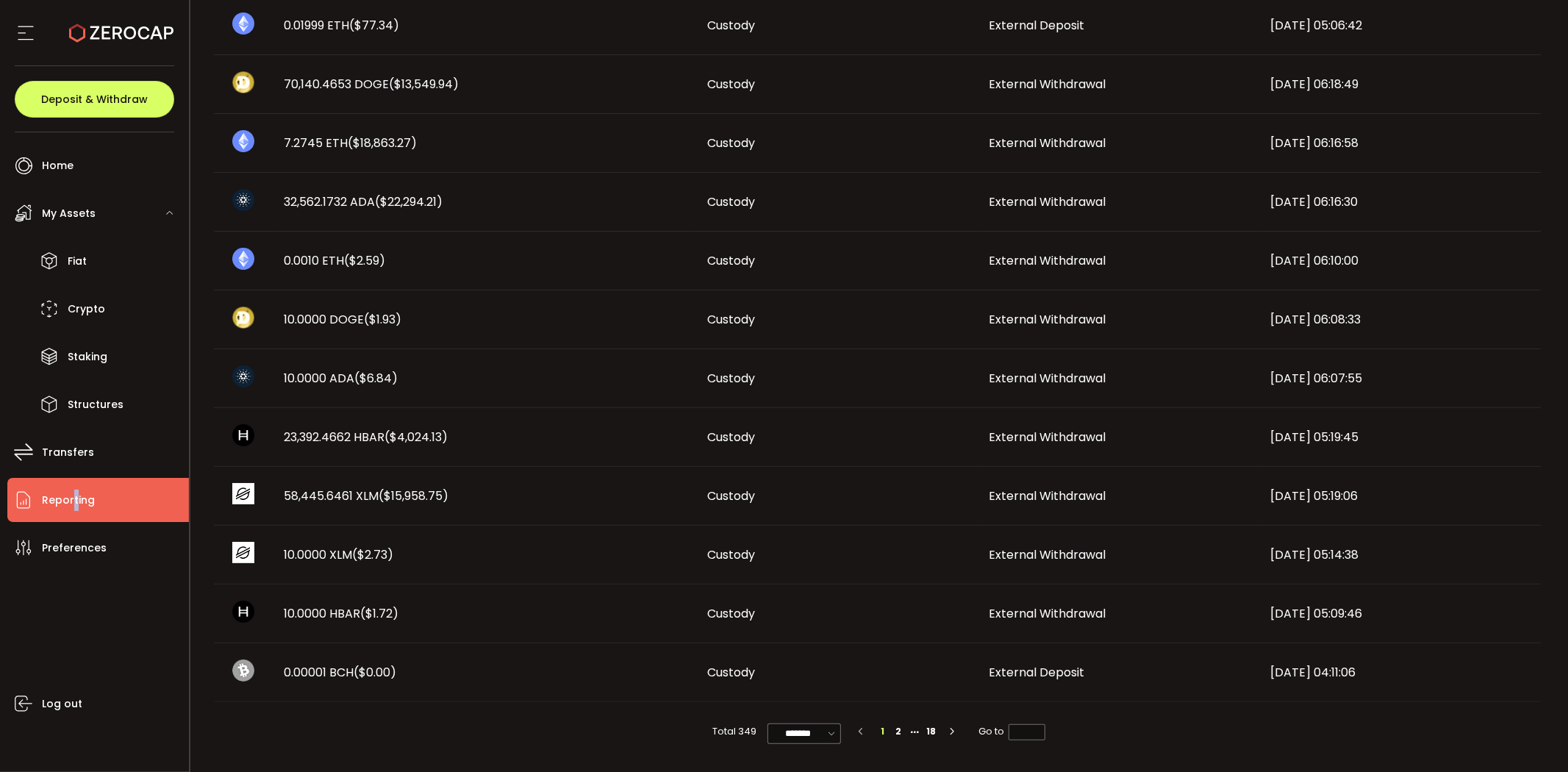
scroll to position [199, 0]
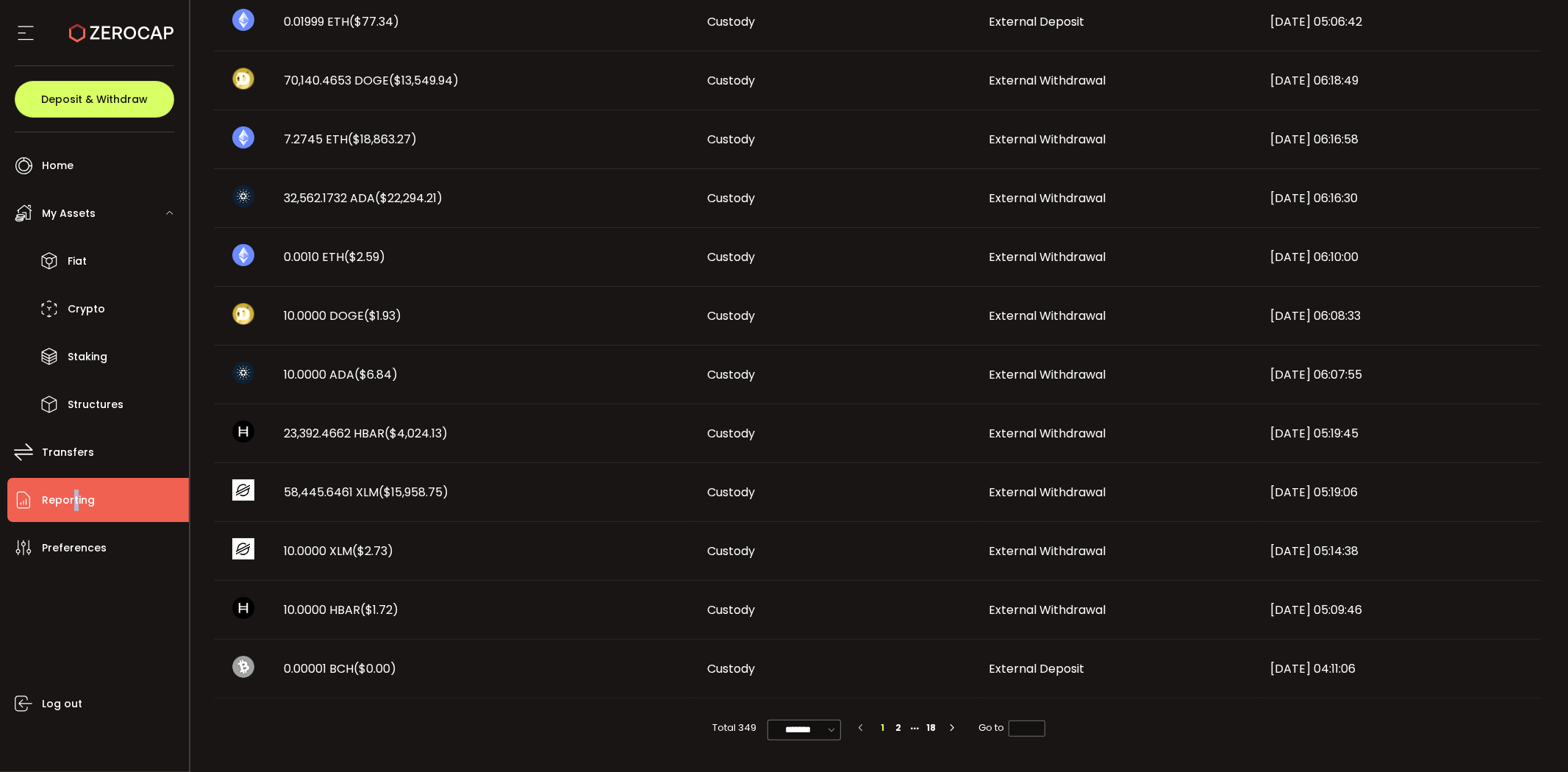
click at [894, 721] on li "2" at bounding box center [898, 728] width 16 height 16
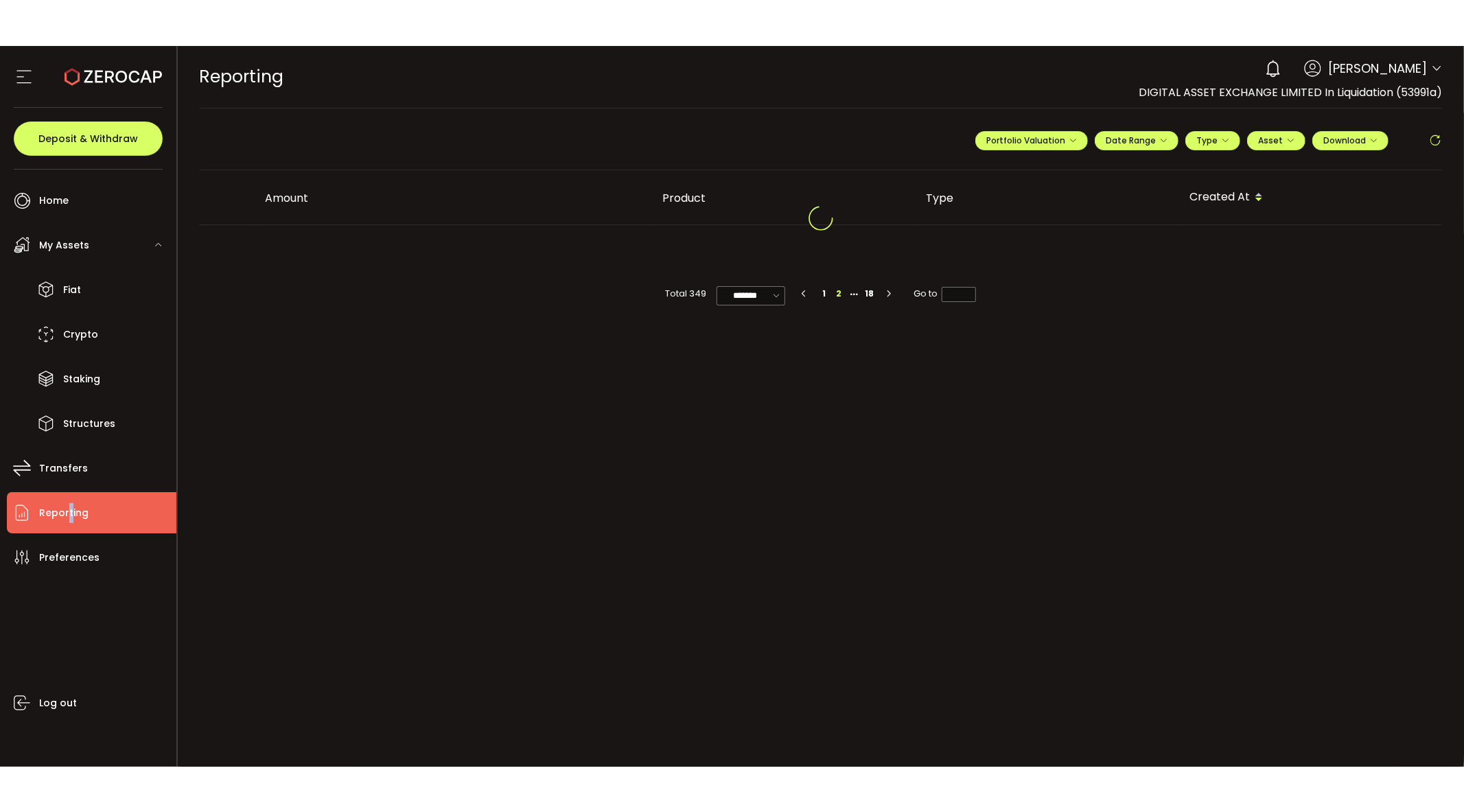
scroll to position [0, 0]
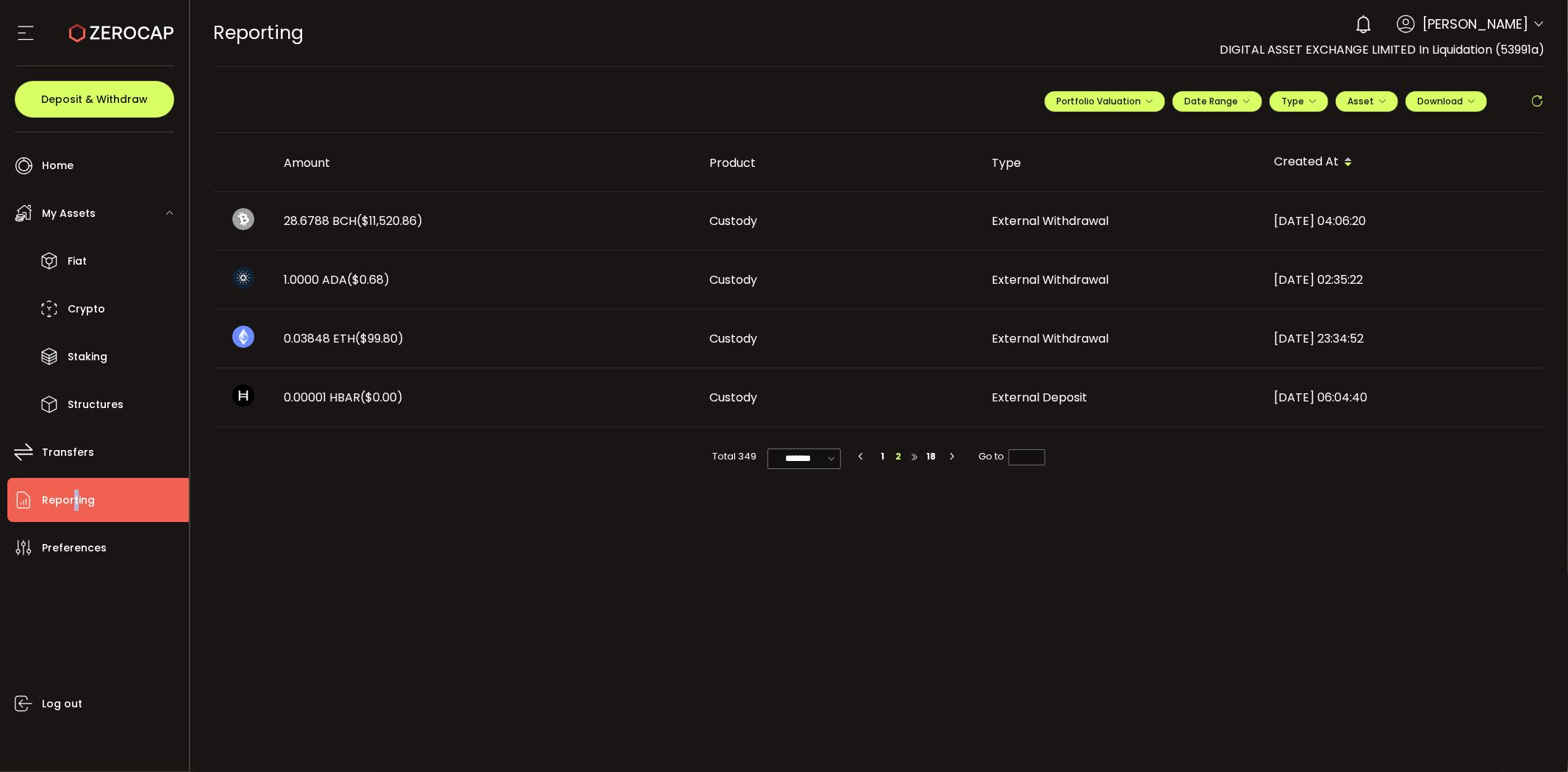
click at [912, 457] on li at bounding box center [915, 457] width 16 height 16
type input "*"
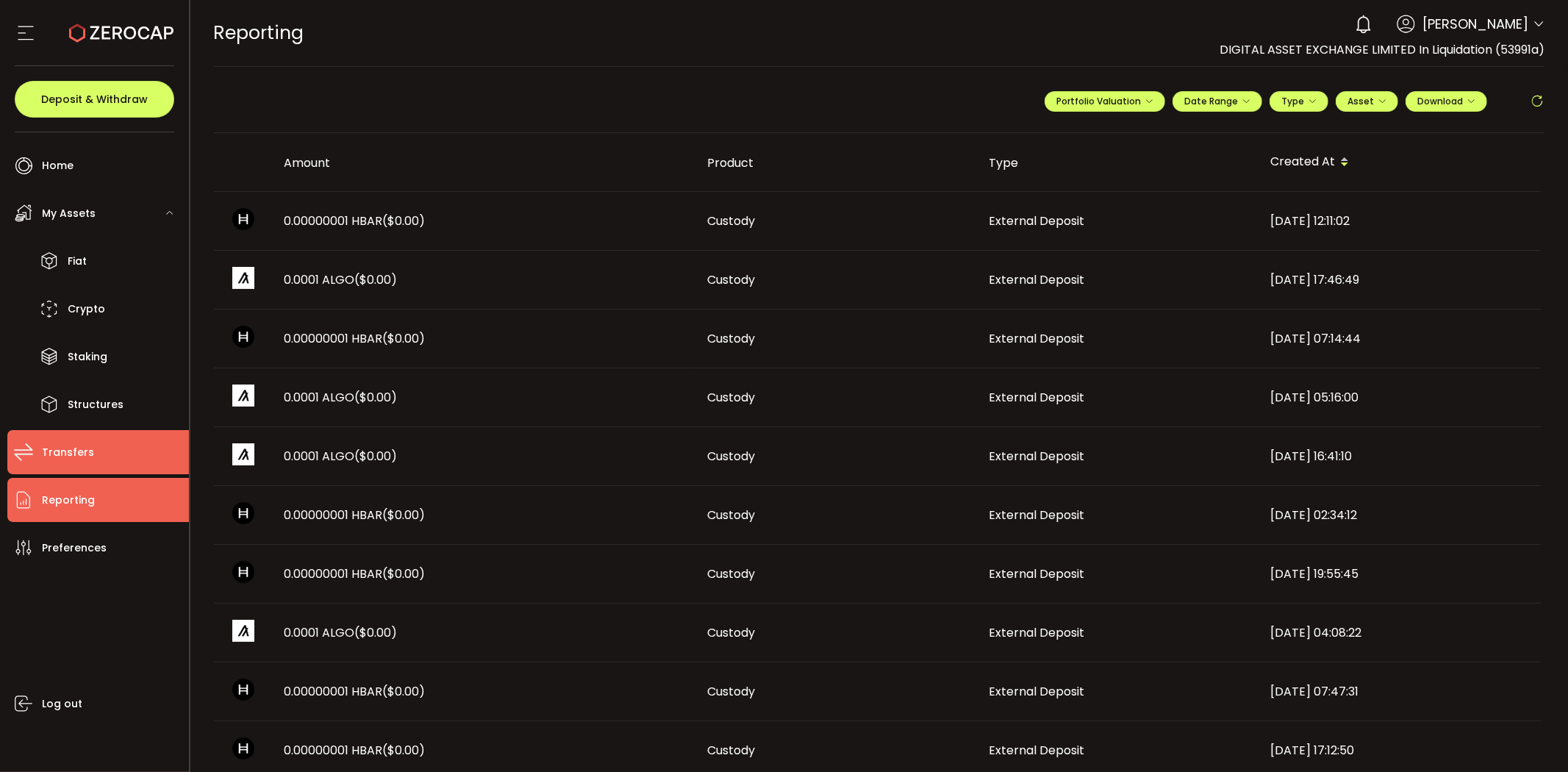
click at [111, 440] on li "Transfers" at bounding box center [98, 453] width 181 height 44
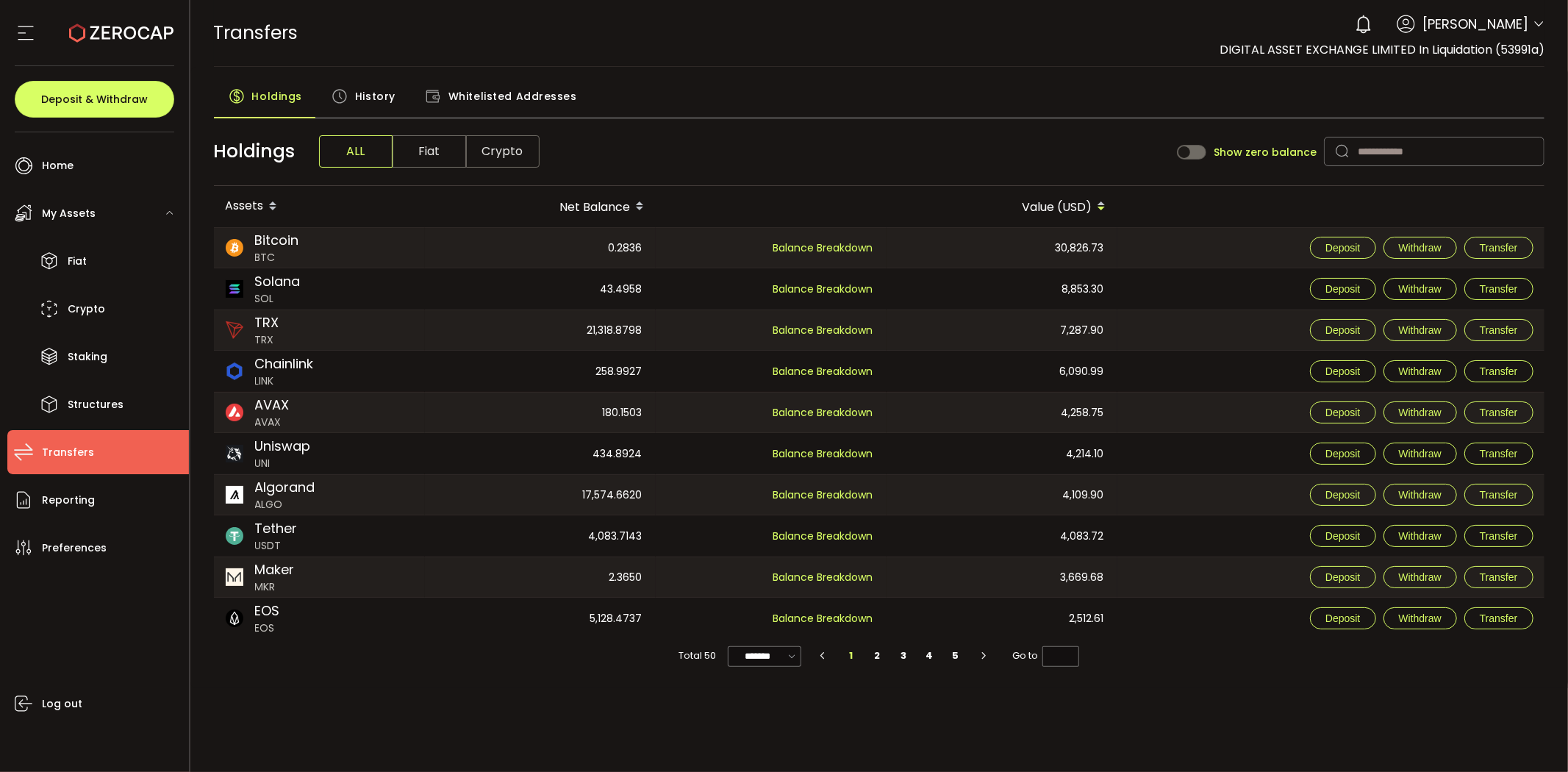
drag, startPoint x: 642, startPoint y: 612, endPoint x: 1049, endPoint y: 647, distance: 408.5
click at [644, 611] on div "5,128.4737" at bounding box center [539, 618] width 229 height 41
click at [321, 612] on div "EOS EOS" at bounding box center [318, 618] width 210 height 41
click at [1391, 147] on input "text" at bounding box center [1434, 151] width 220 height 29
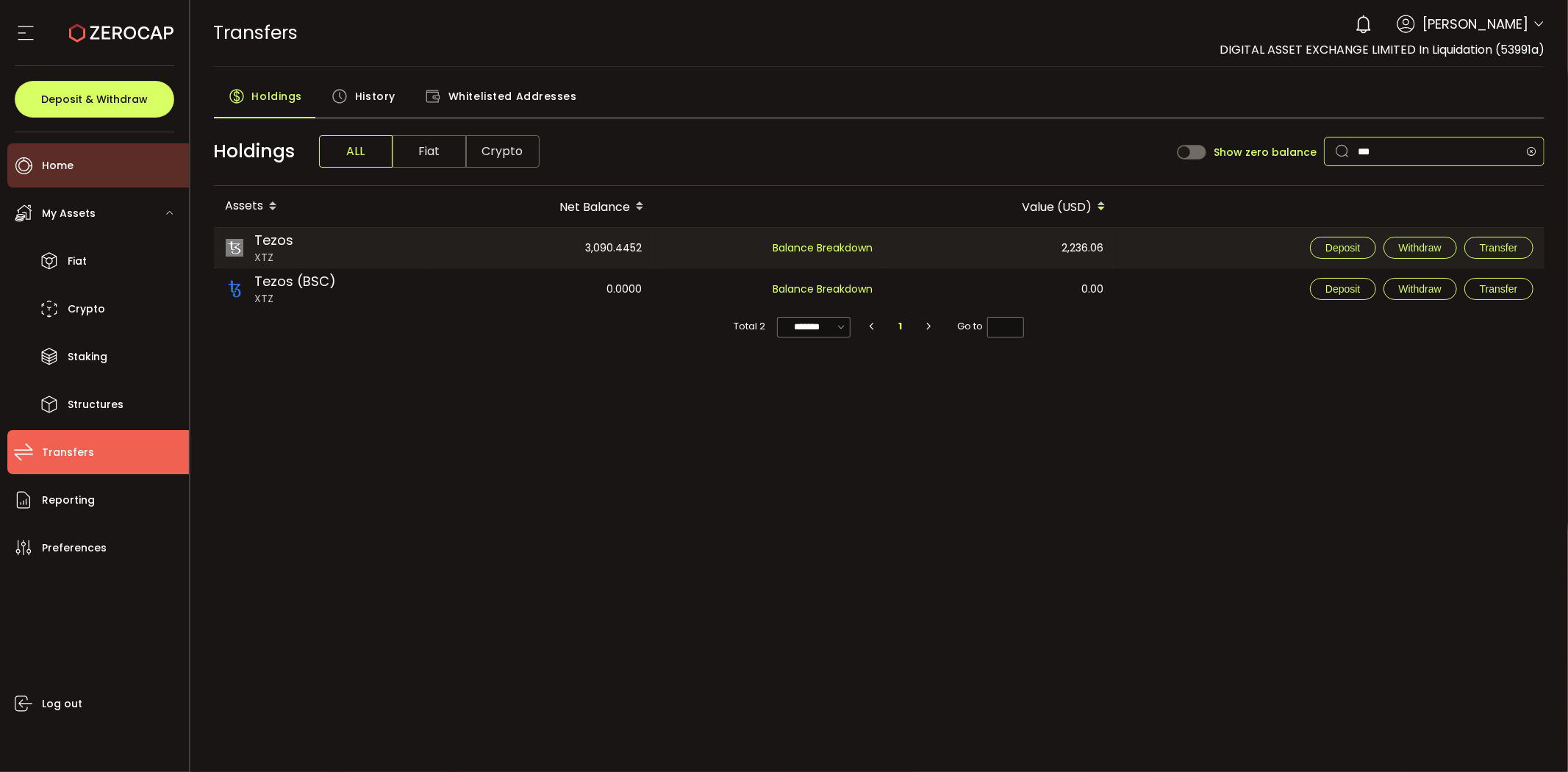
type input "***"
drag, startPoint x: 1383, startPoint y: 143, endPoint x: 943, endPoint y: 48, distance: 450.1
click at [1080, 67] on main "Holdings History Whitelisted Addresses Holdings ALL Fiat Crypto Show zero balan…" at bounding box center [880, 298] width 1379 height 462
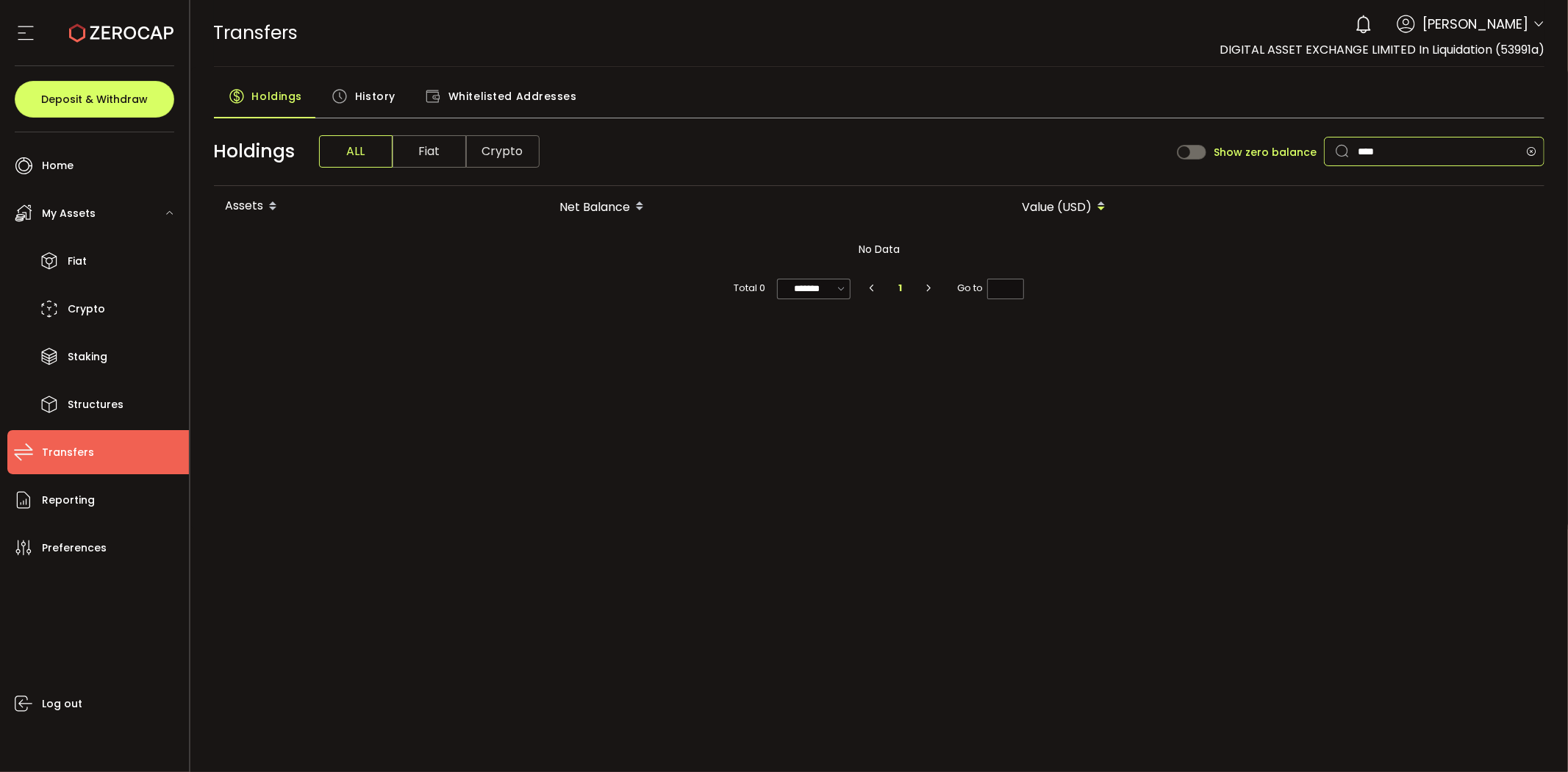
type input "*****"
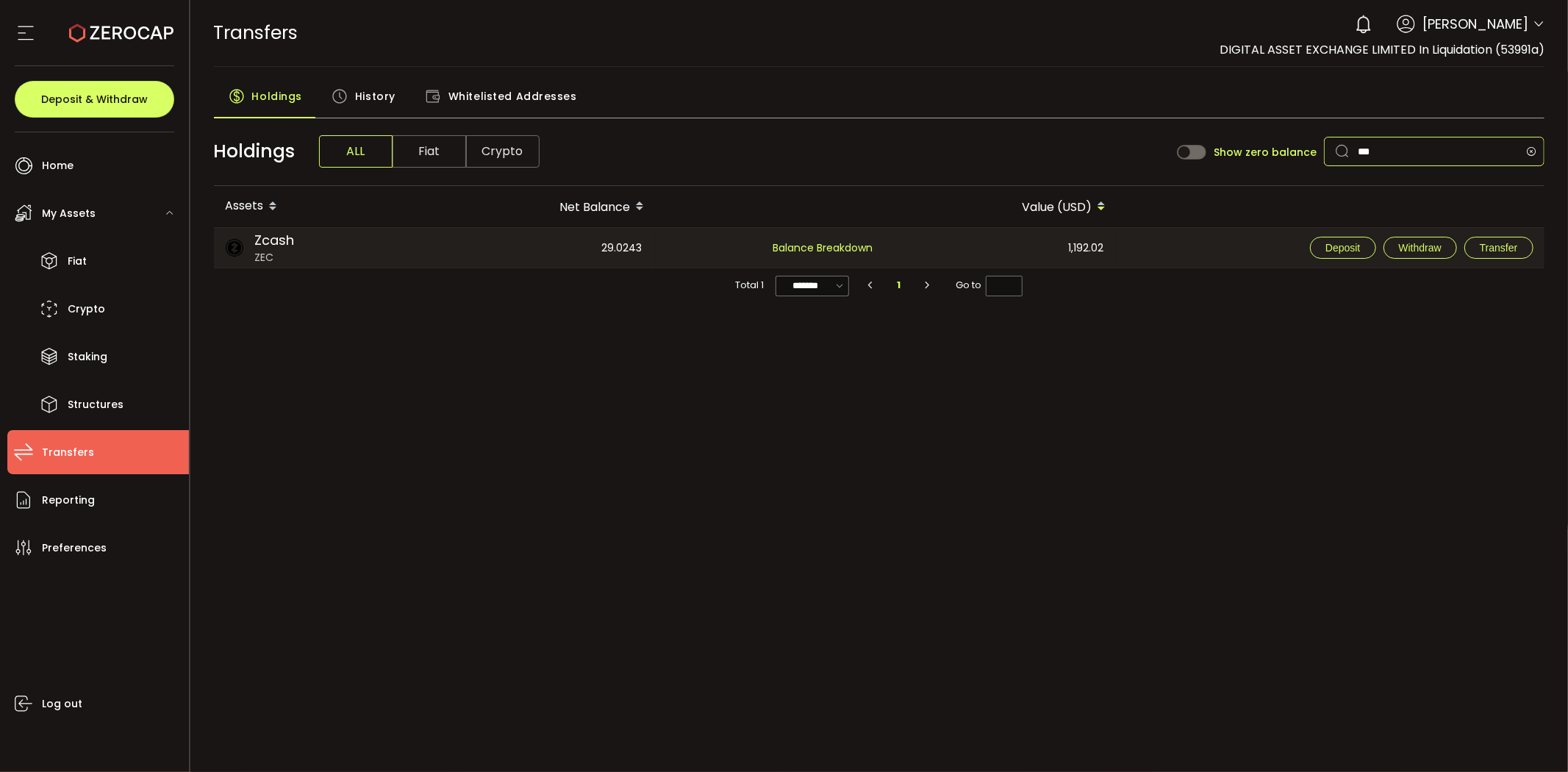
type input "***"
click at [964, 407] on main "Holdings History Whitelisted Addresses Holdings ALL Fiat Crypto Show zero balan…" at bounding box center [880, 298] width 1379 height 462
drag, startPoint x: 593, startPoint y: 454, endPoint x: 344, endPoint y: 361, distance: 265.8
click at [596, 457] on main "Holdings History Whitelisted Addresses Holdings ALL Fiat Crypto Show zero balan…" at bounding box center [880, 298] width 1379 height 462
click at [409, 157] on span "Fiat" at bounding box center [430, 152] width 74 height 33
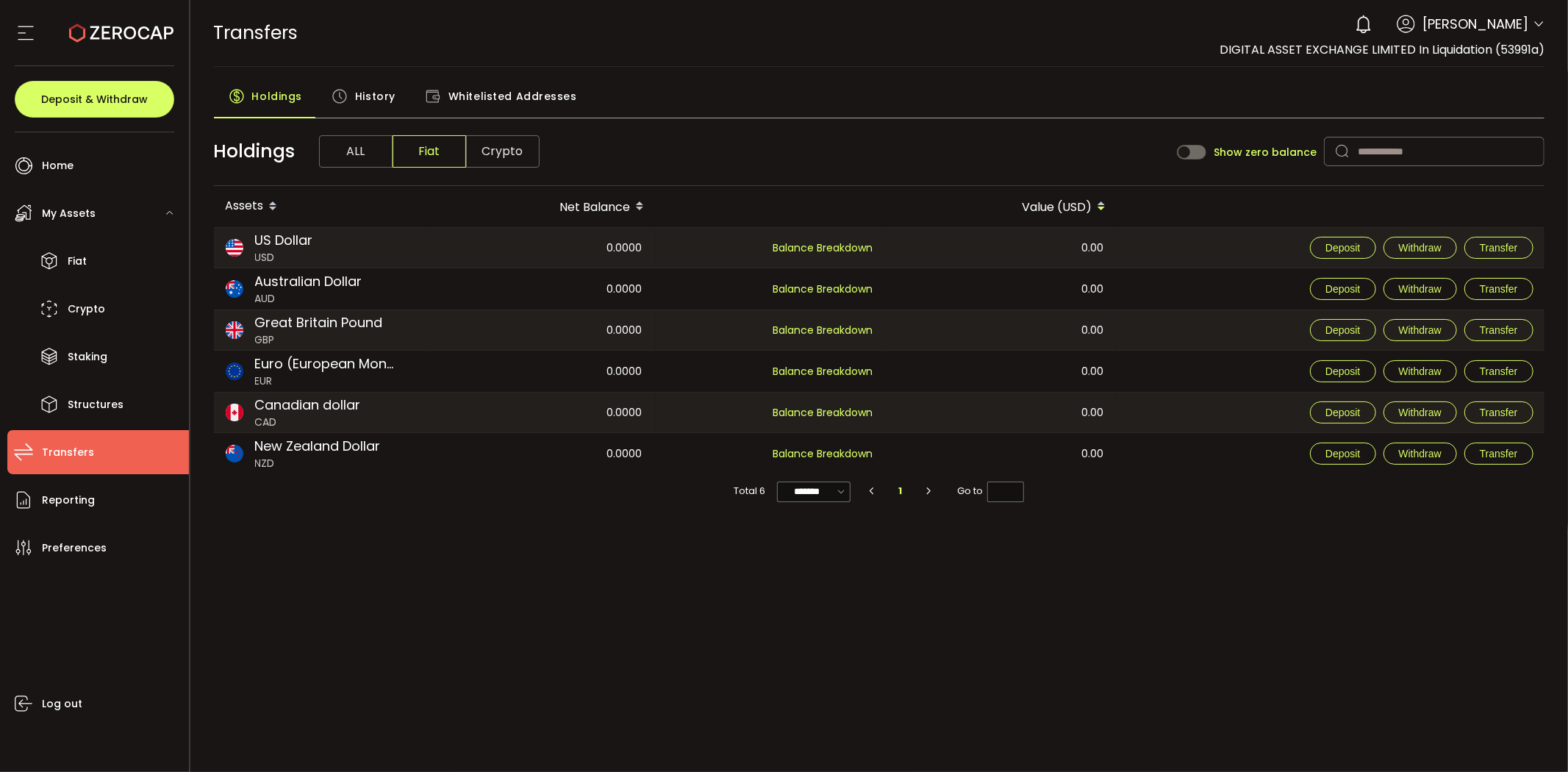
click at [335, 151] on span "ALL" at bounding box center [356, 152] width 74 height 33
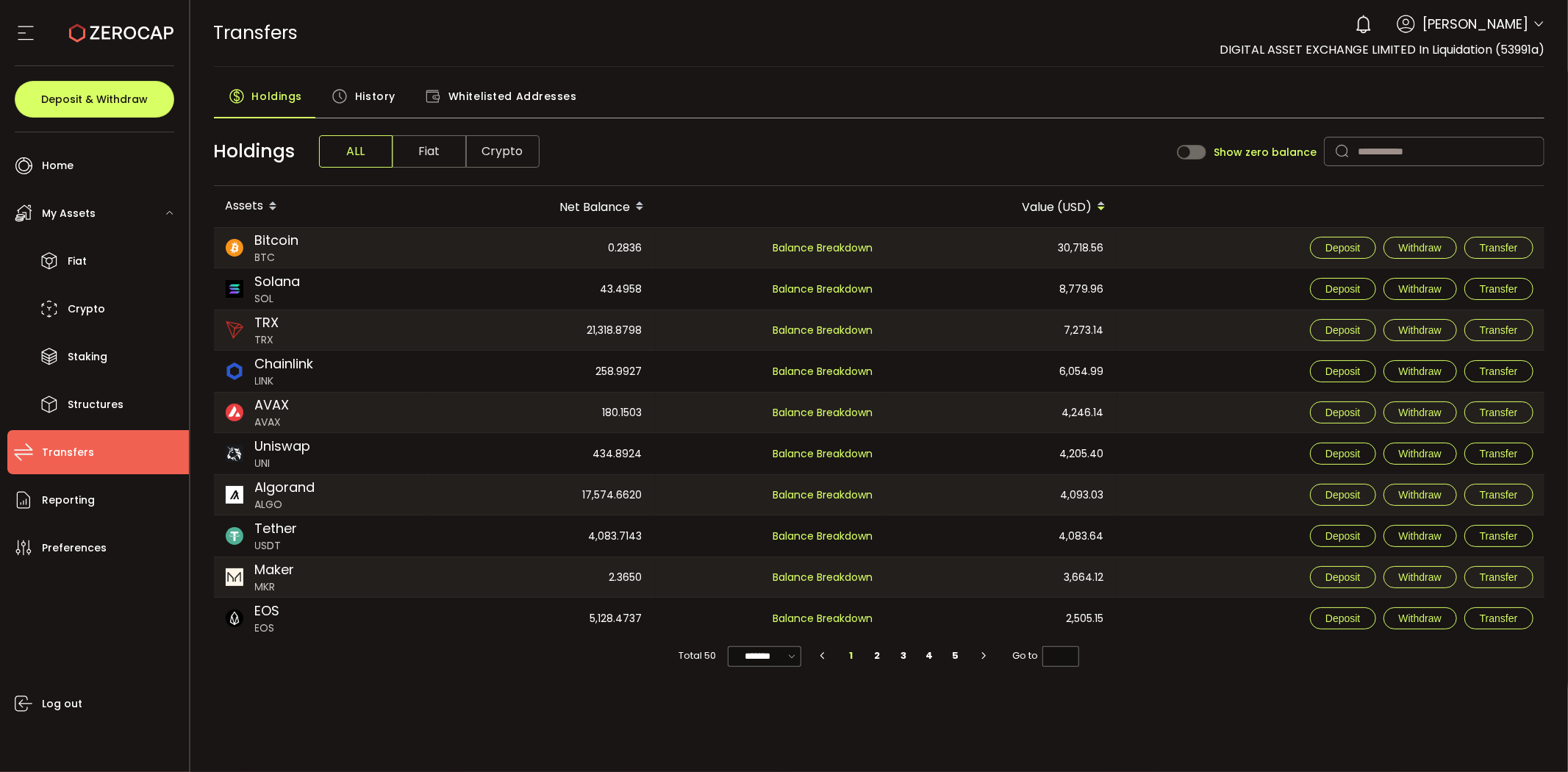
click at [1032, 206] on div "Value (USD)" at bounding box center [1002, 207] width 231 height 25
click at [1389, 152] on input "text" at bounding box center [1434, 151] width 220 height 29
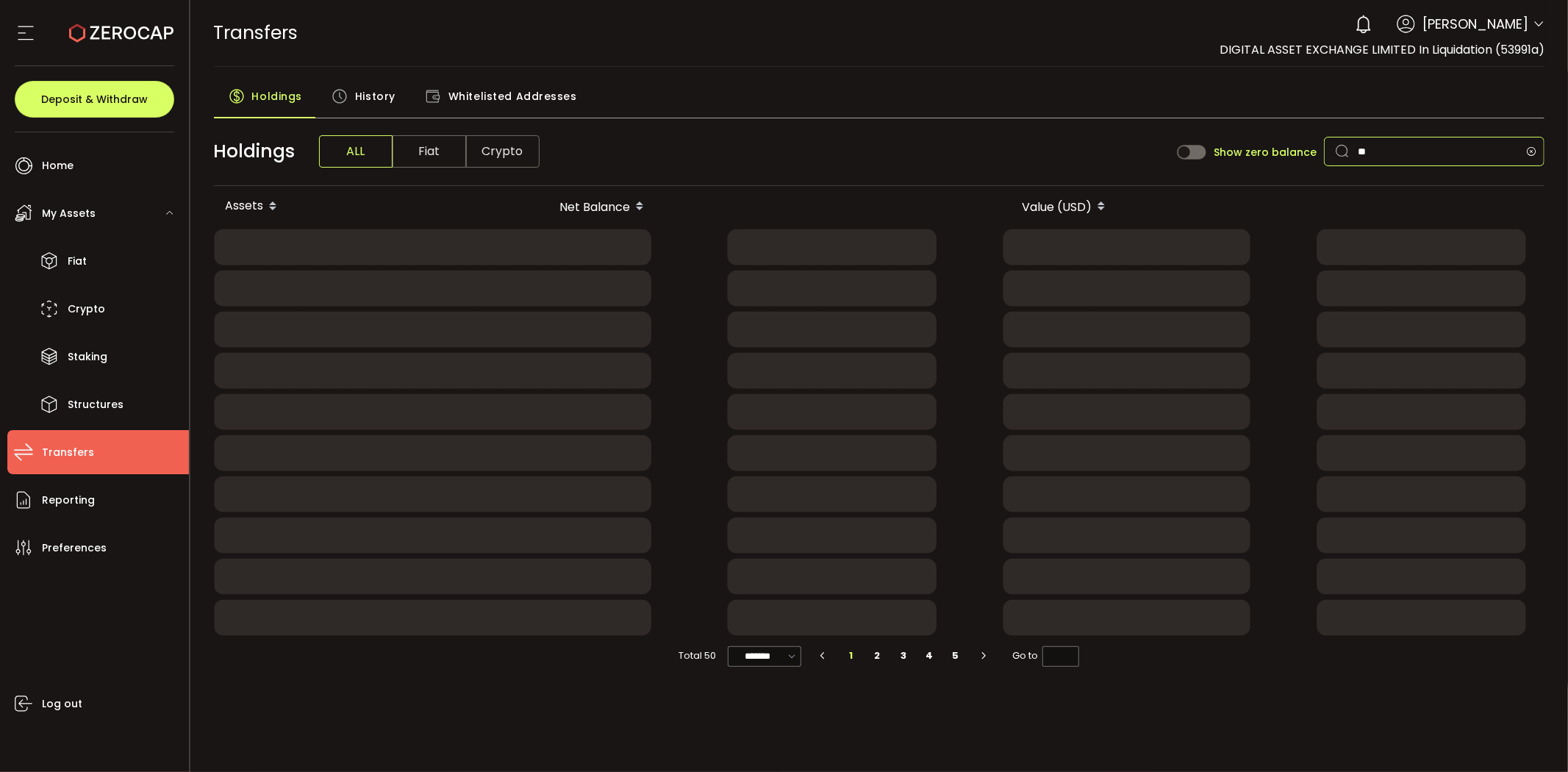
type input "*"
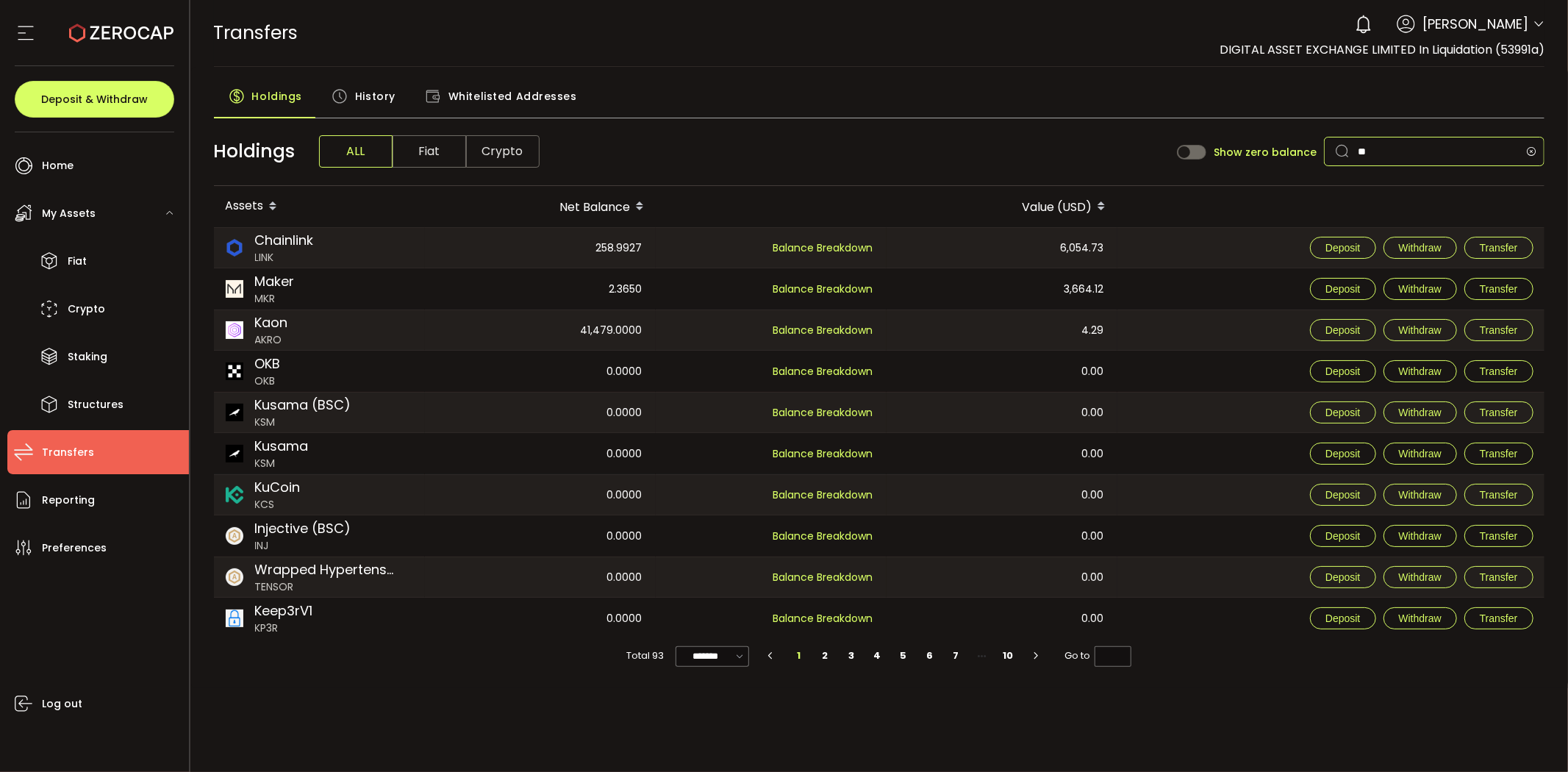
type input "***"
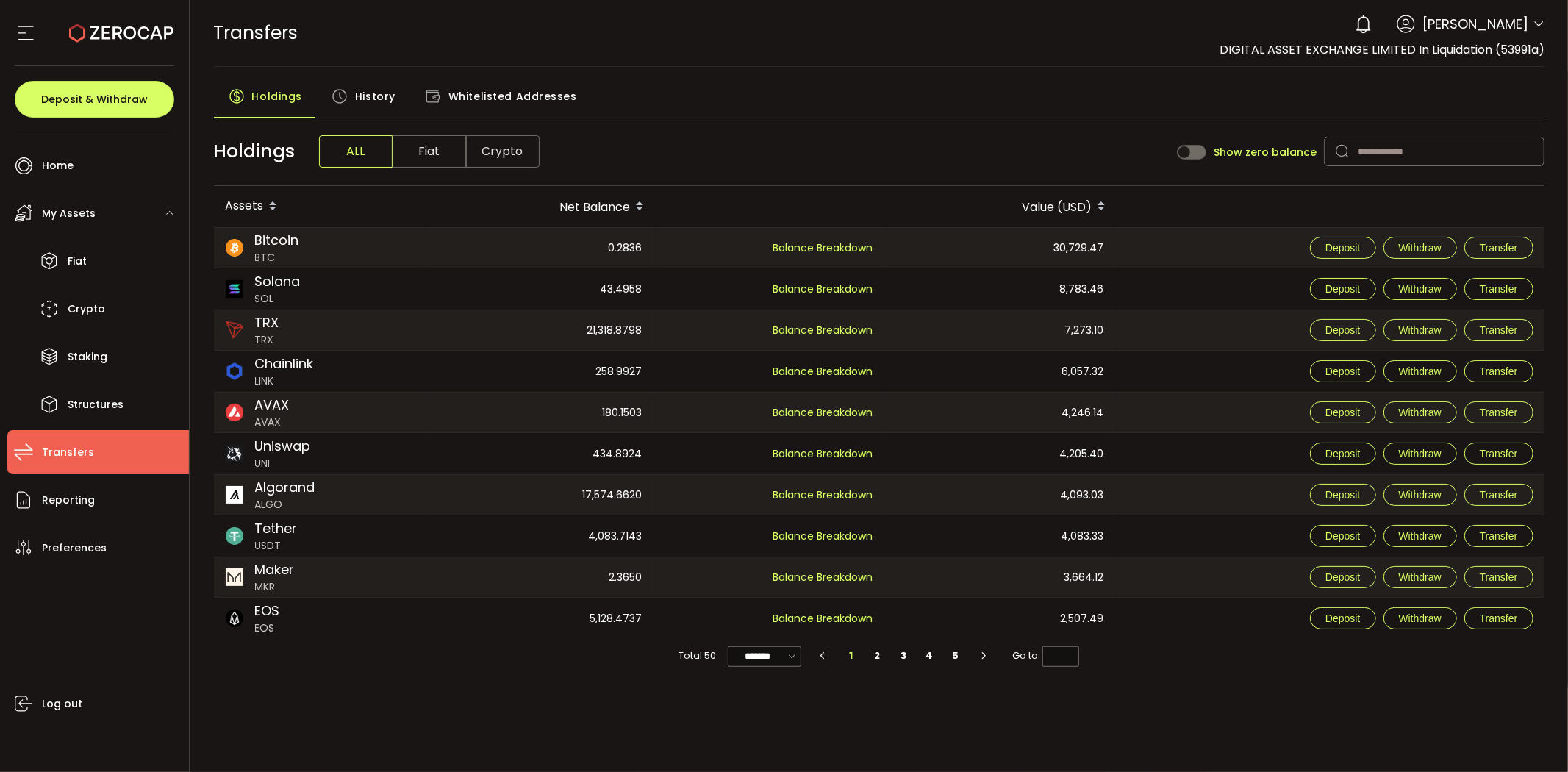
click at [884, 147] on div "Holdings ALL Fiat Crypto Show zero balance" at bounding box center [880, 152] width 1331 height 69
click at [1416, 160] on input "text" at bounding box center [1434, 151] width 220 height 29
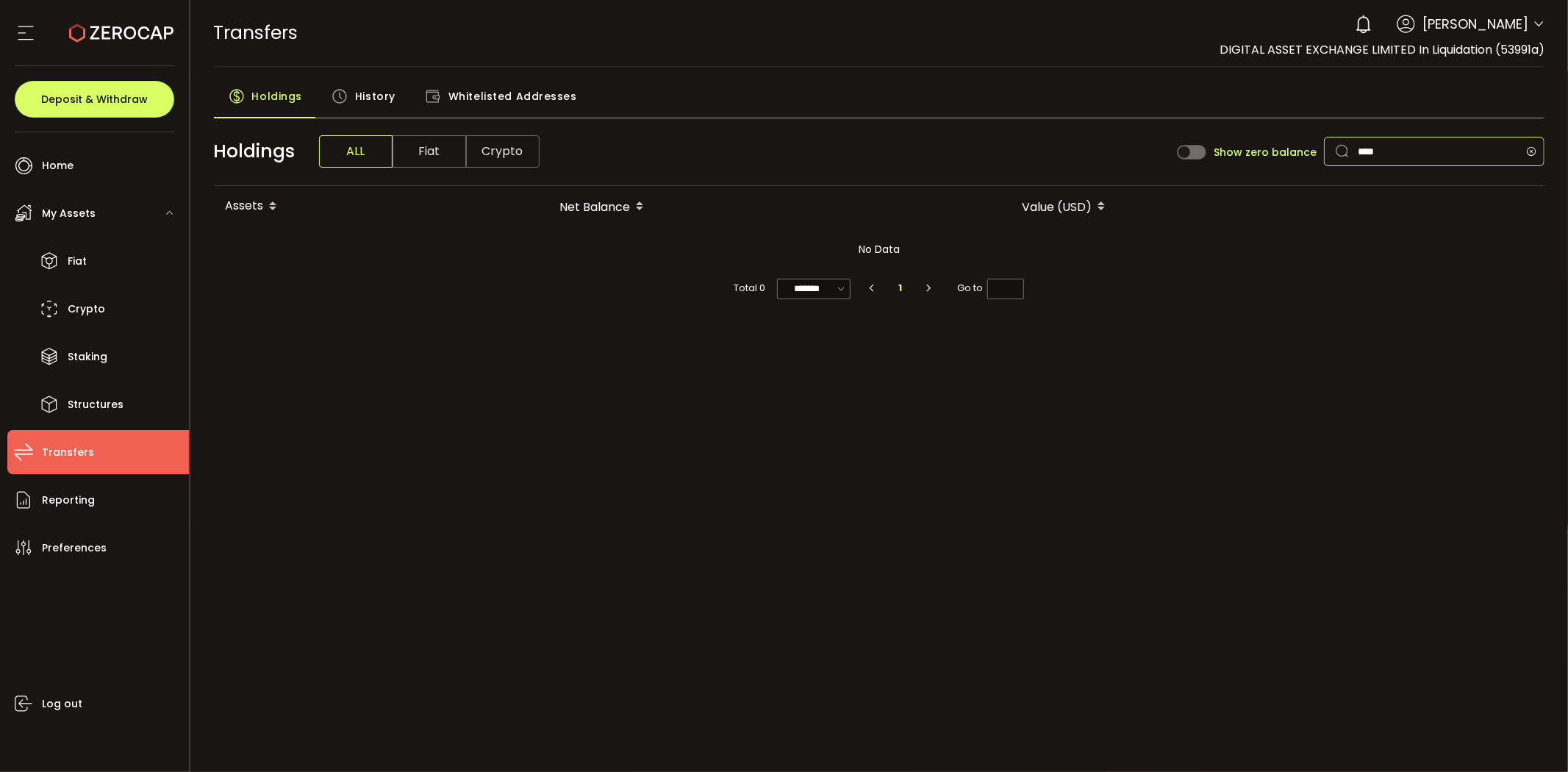
type input "*****"
type input "*"
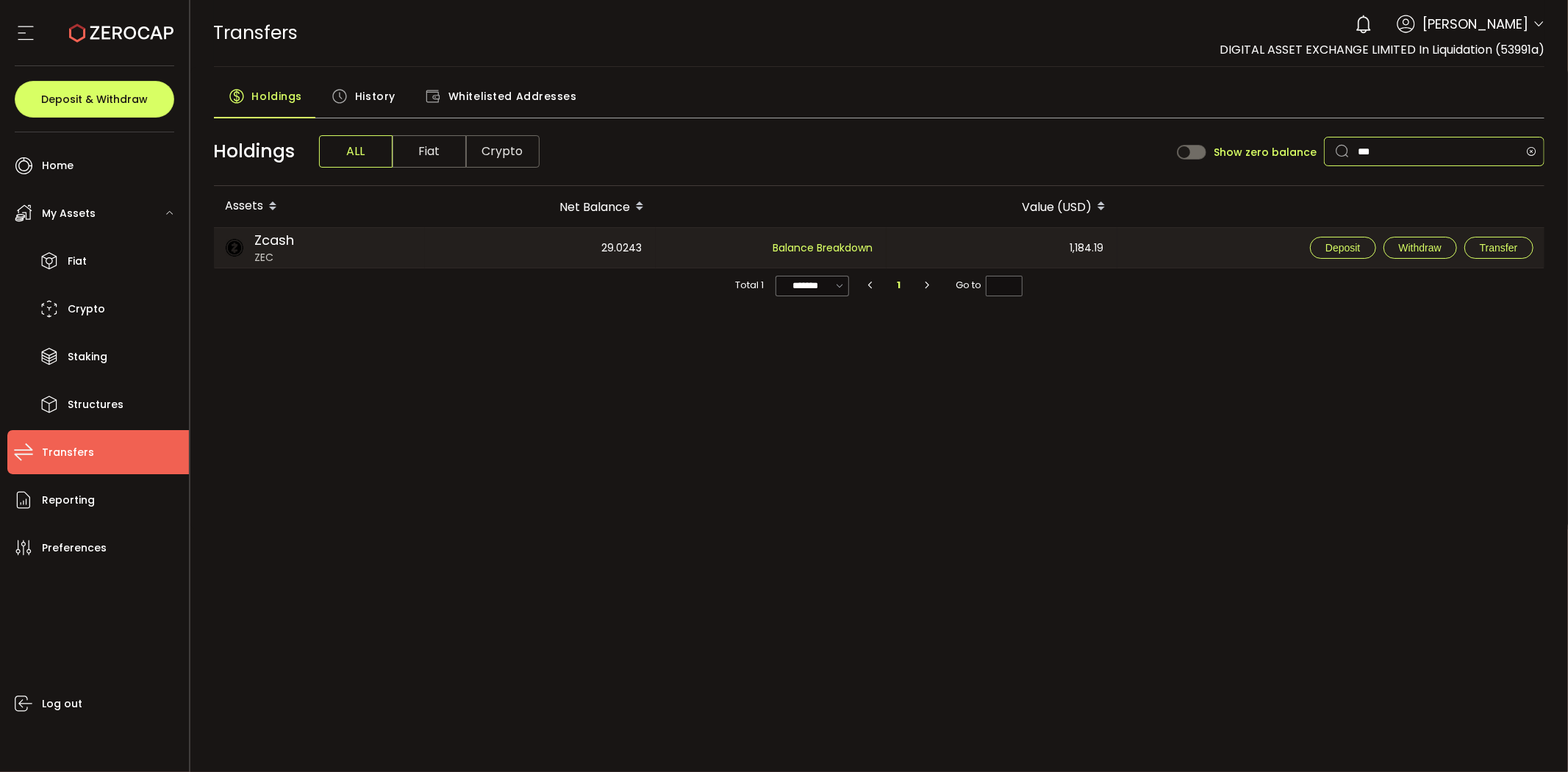
type input "***"
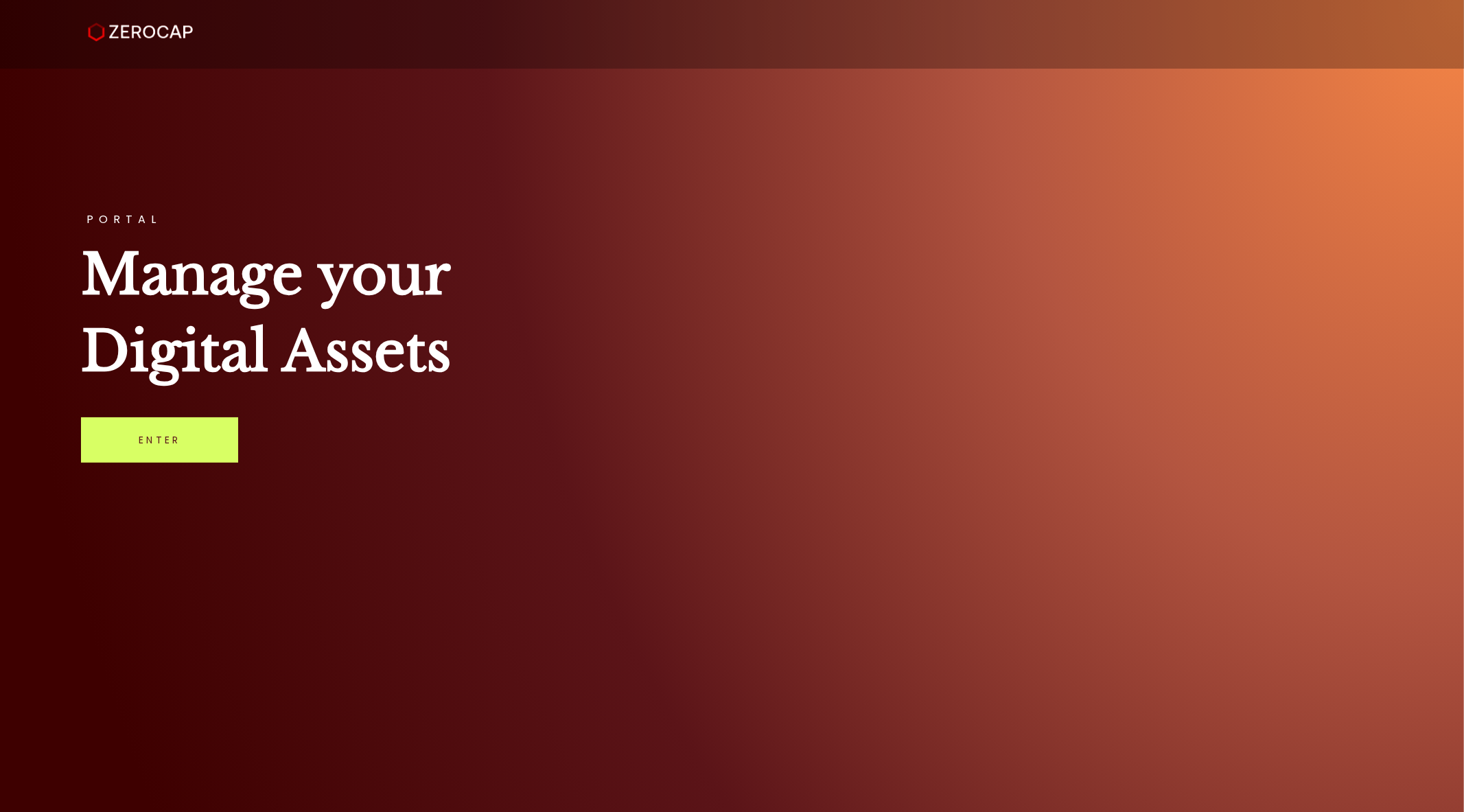
click at [262, 197] on div "PORTAL Manage your Digital Assets Enter" at bounding box center [732, 406] width 1464 height 812
click at [216, 438] on link "Enter" at bounding box center [159, 439] width 157 height 45
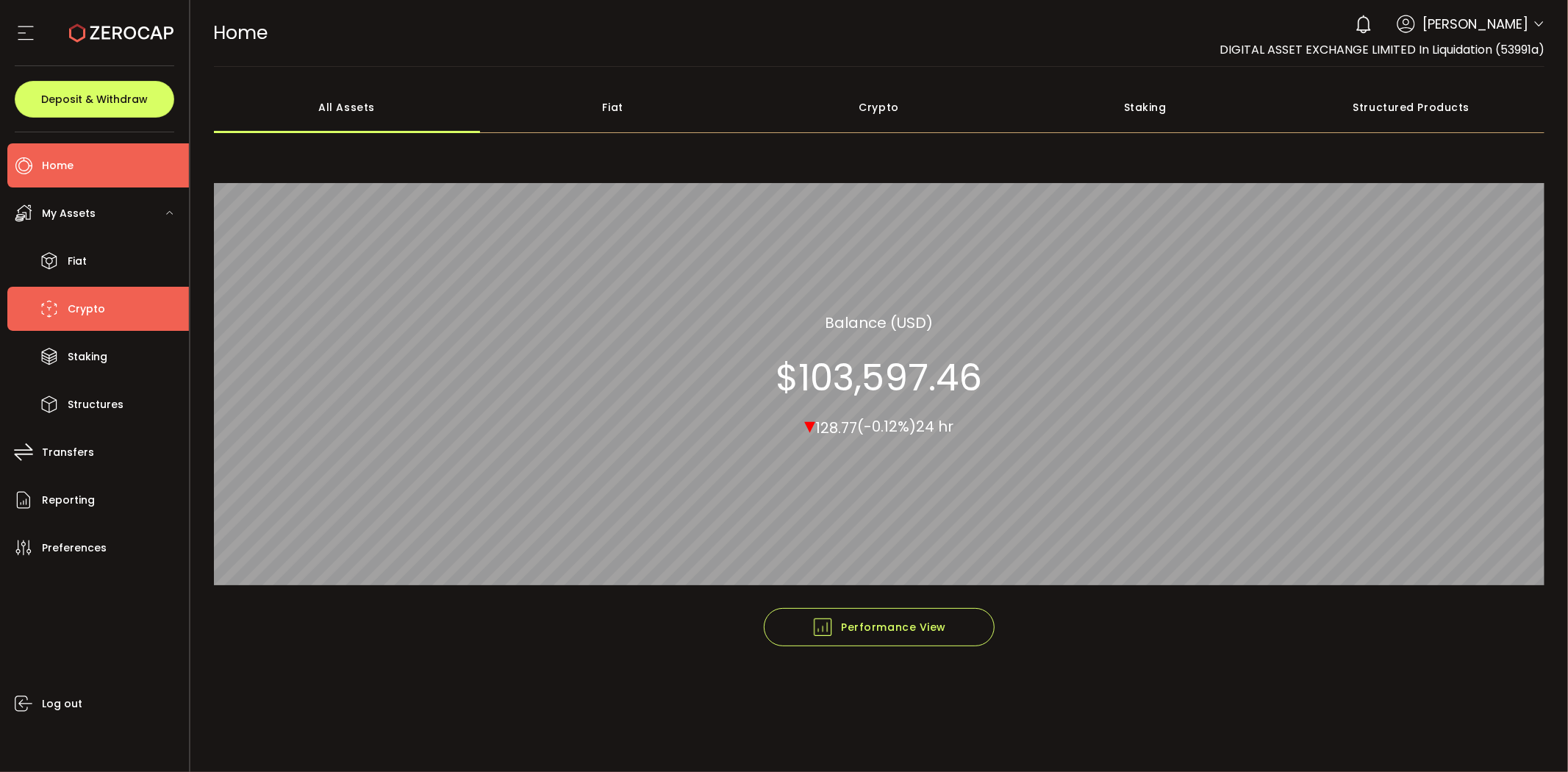
click at [107, 306] on li "Crypto" at bounding box center [98, 309] width 181 height 44
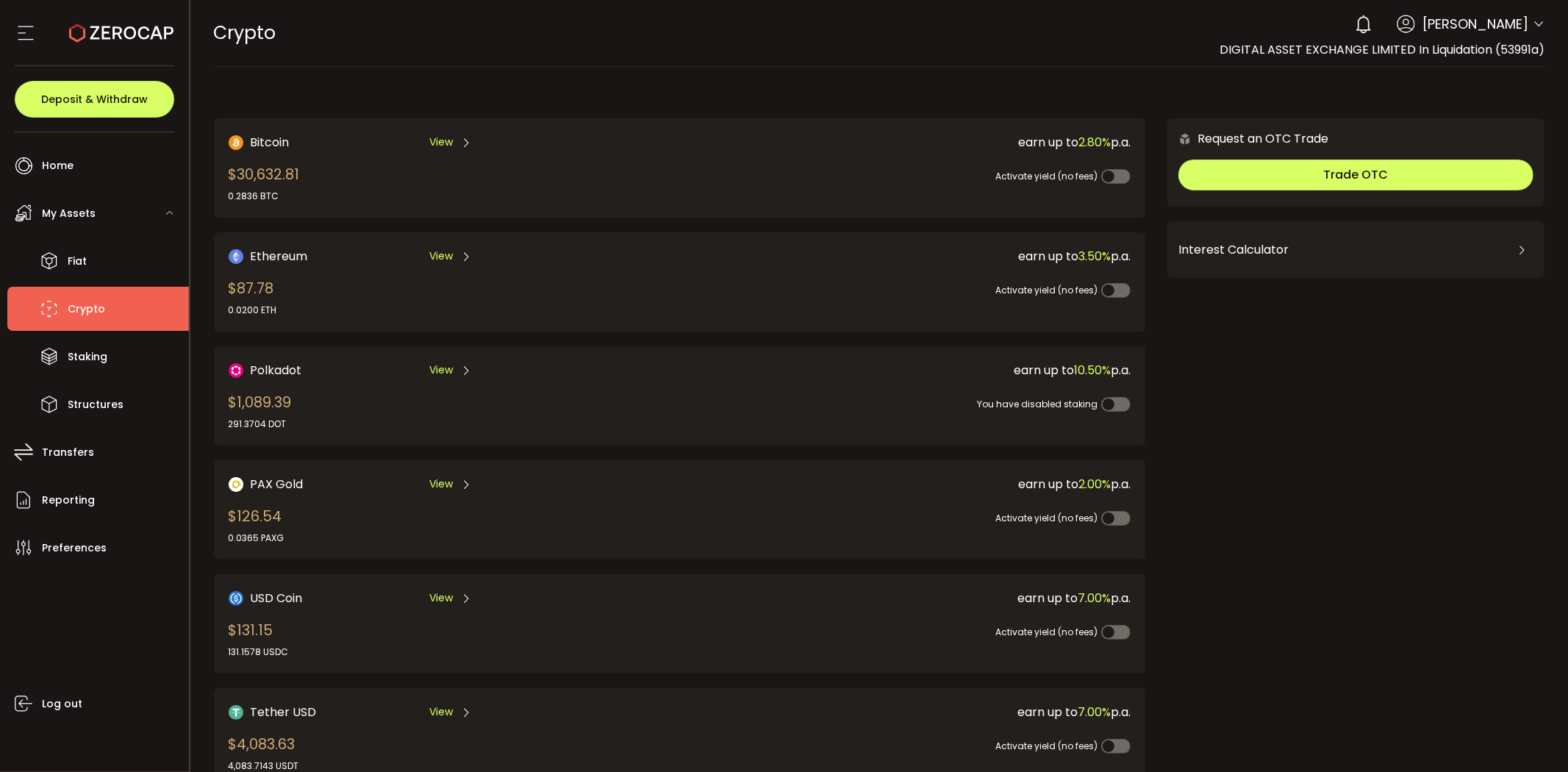
click at [454, 133] on div "View" at bounding box center [451, 142] width 42 height 19
